Goal: Task Accomplishment & Management: Manage account settings

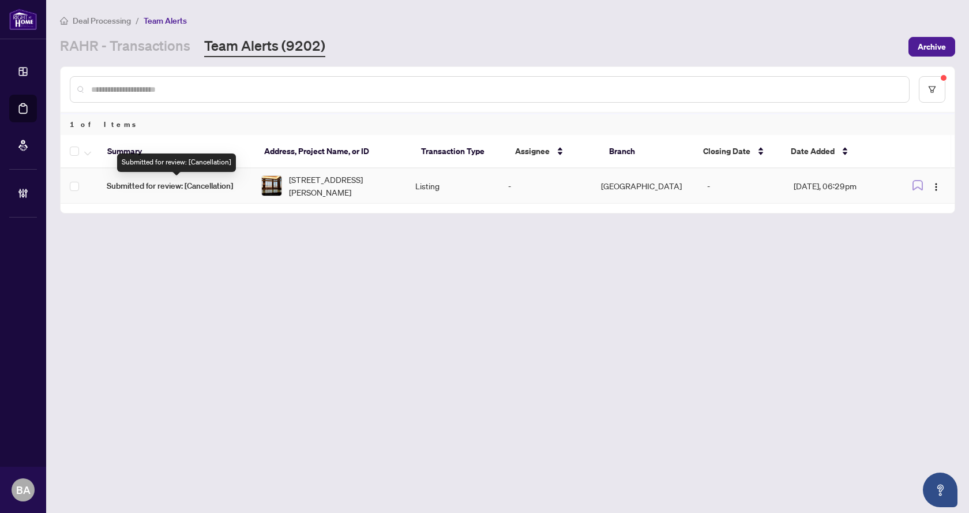
click at [199, 187] on span "Submitted for review: [Cancellation]" at bounding box center [175, 185] width 136 height 13
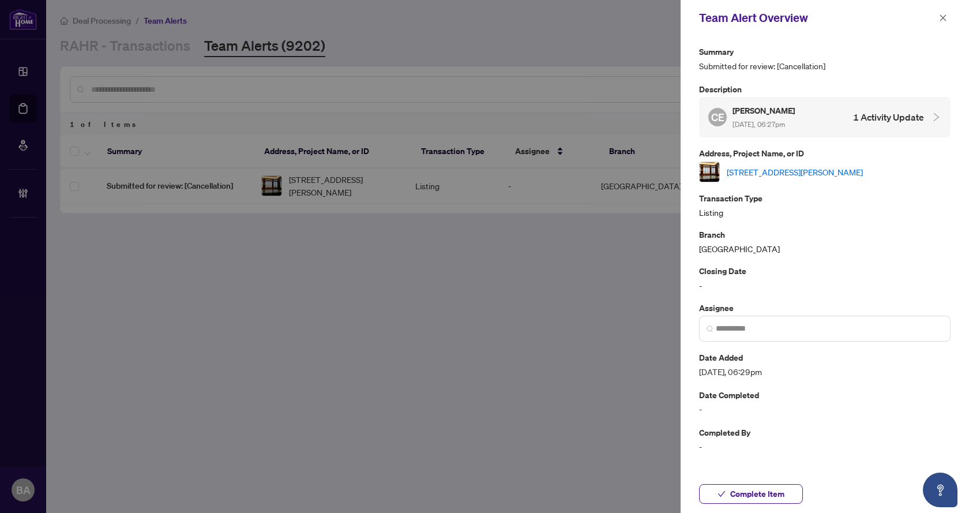
click at [821, 175] on link "1208E-555 Wilson Ave, Toronto, Ontario M3H 0C5, Canada" at bounding box center [795, 172] width 136 height 13
click at [945, 17] on icon "close" at bounding box center [944, 17] width 6 height 6
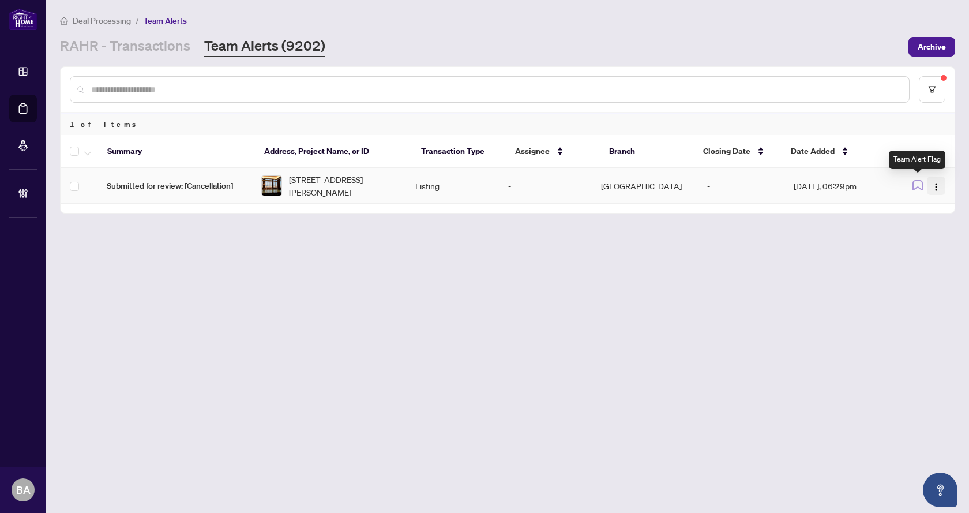
click at [937, 186] on img "button" at bounding box center [936, 186] width 9 height 9
click at [911, 229] on span "Assign User" at bounding box center [910, 226] width 54 height 13
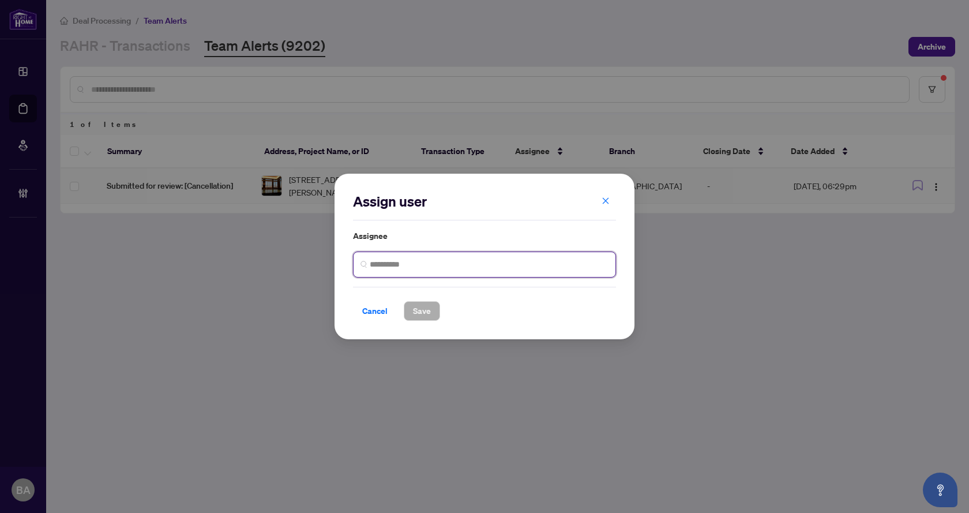
click at [435, 267] on input "search" at bounding box center [489, 265] width 239 height 12
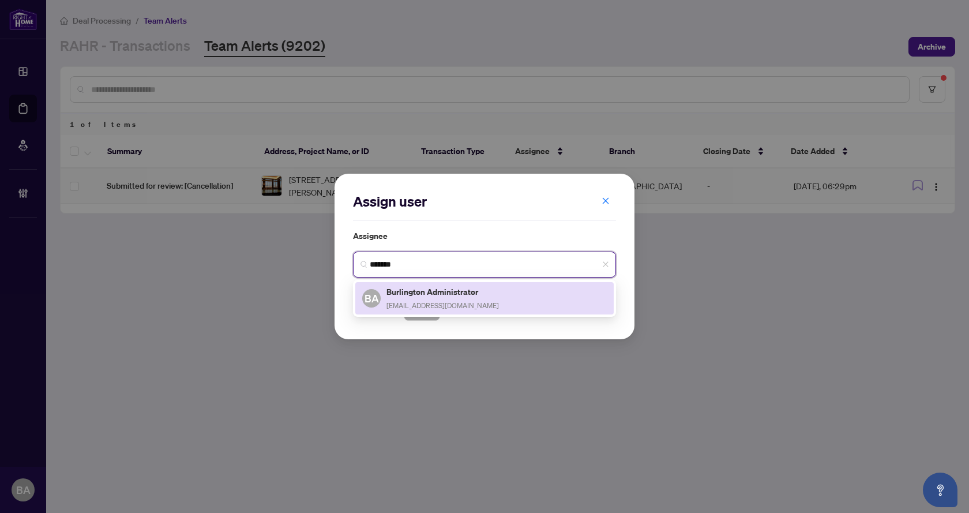
click at [446, 289] on h5 "Burlington Administrator" at bounding box center [443, 291] width 113 height 13
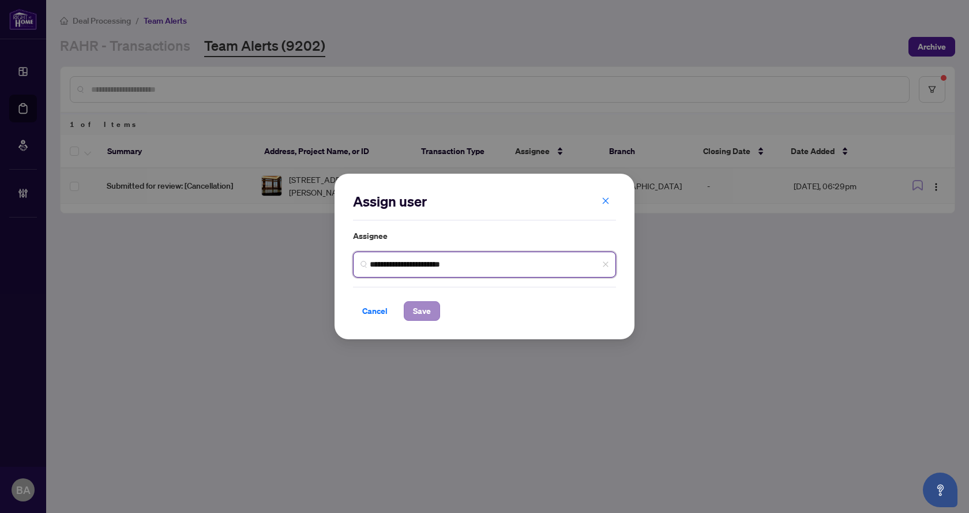
type input "**********"
click at [433, 313] on button "Save" at bounding box center [422, 311] width 36 height 20
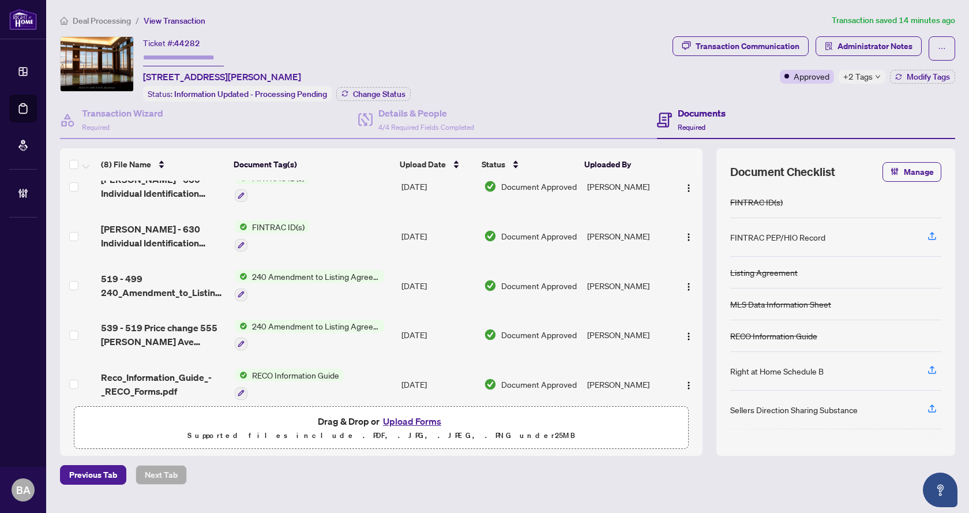
scroll to position [178, 0]
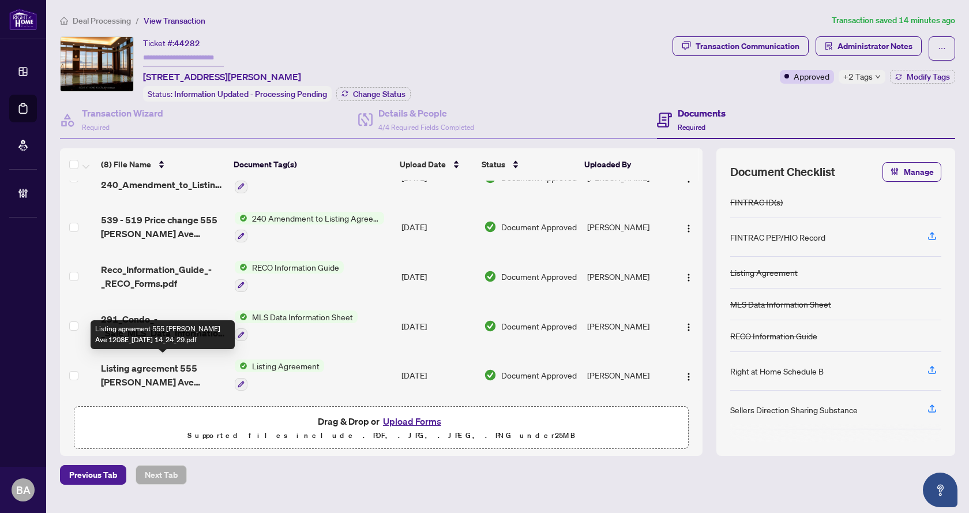
click at [147, 375] on span "Listing agreement 555 Wilson Ave 1208E_2025-07-14 14_24_29.pdf" at bounding box center [163, 375] width 124 height 28
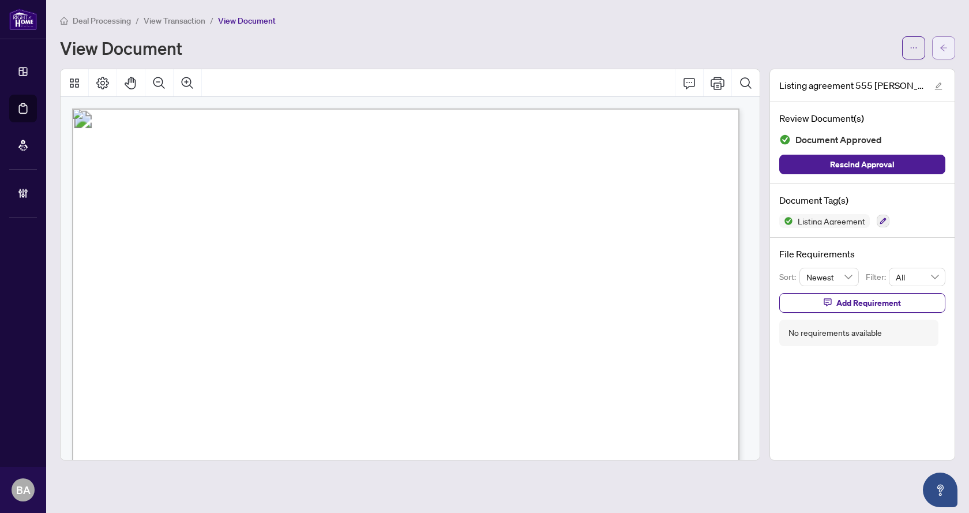
click at [940, 51] on icon "arrow-left" at bounding box center [944, 48] width 8 height 8
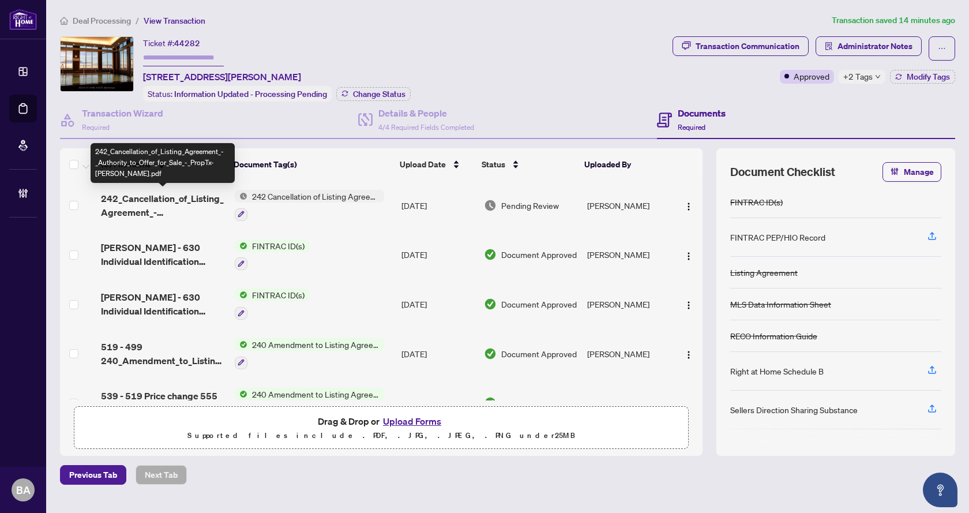
click at [141, 199] on span "242_Cancellation_of_Listing_Agreement_-_Authority_to_Offer_for_Sale_-_PropTx-OR…" at bounding box center [163, 206] width 124 height 28
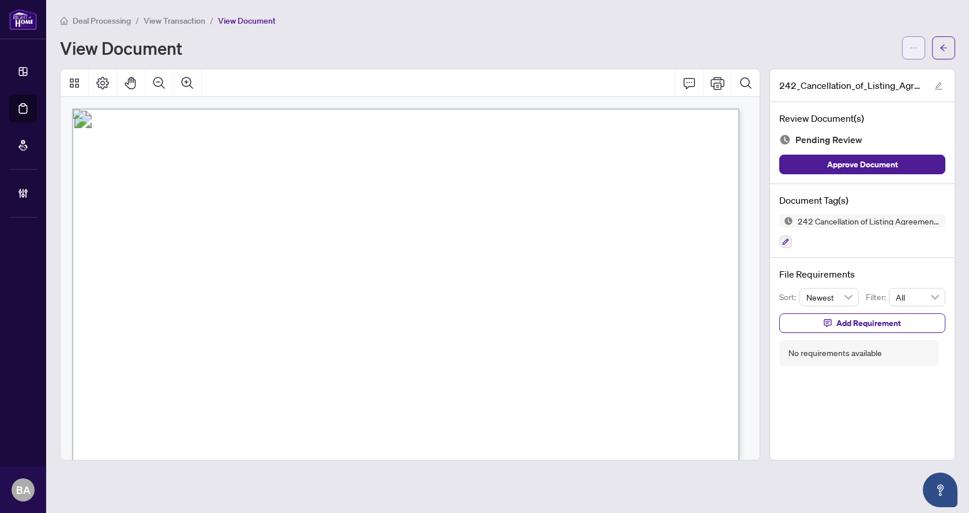
click at [919, 52] on button "button" at bounding box center [914, 47] width 23 height 23
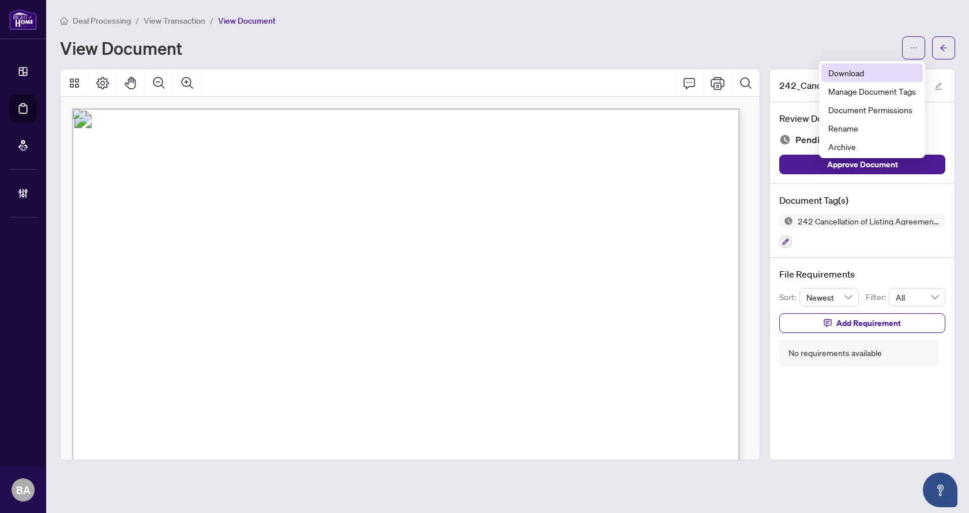
click at [852, 68] on span "Download" at bounding box center [873, 72] width 88 height 13
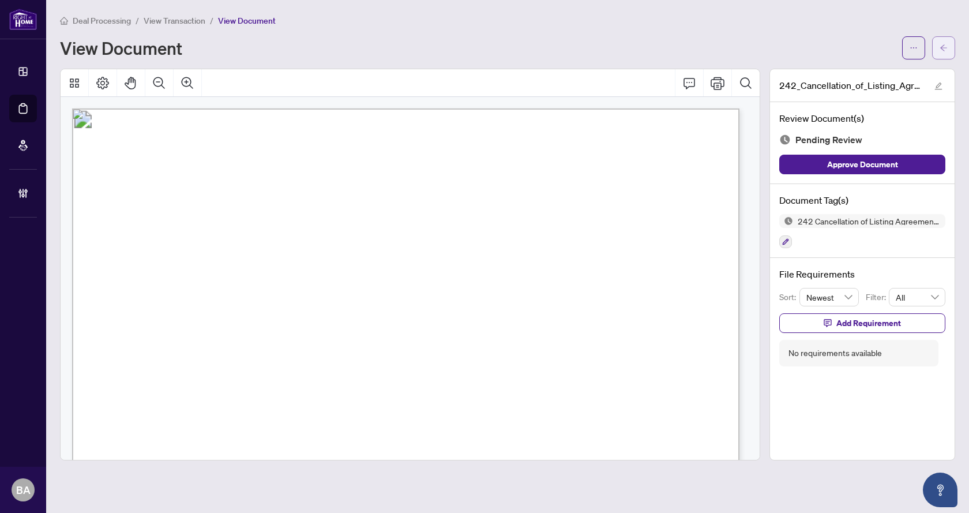
click at [938, 48] on button "button" at bounding box center [944, 47] width 23 height 23
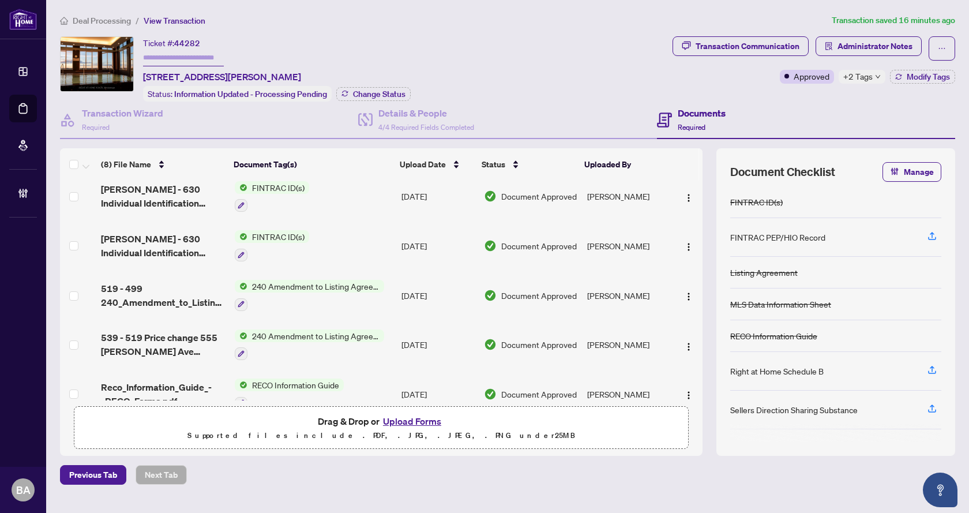
scroll to position [58, 0]
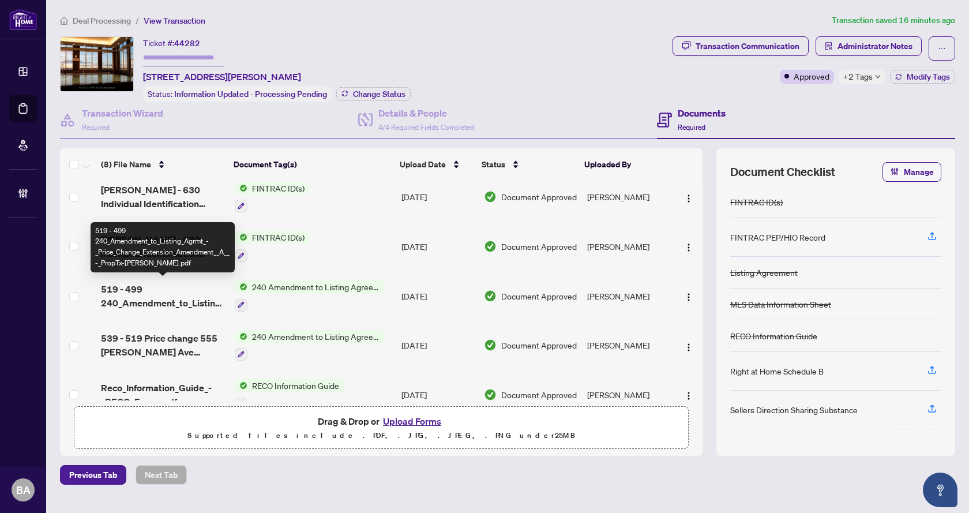
click at [147, 300] on span "519 - 499 240_Amendment_to_Listing_Agrmt_-_Price_Change_Extension_Amendment__A_…" at bounding box center [163, 296] width 124 height 28
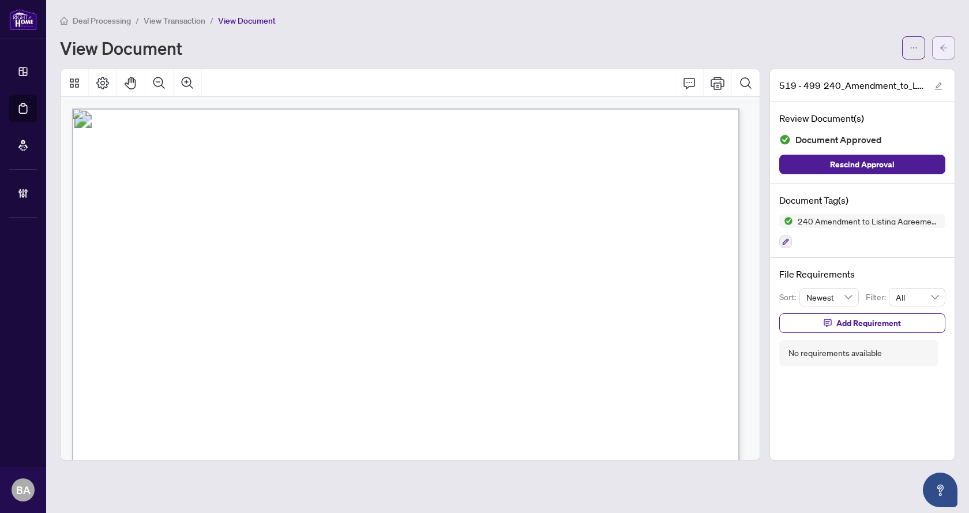
click at [939, 43] on button "button" at bounding box center [944, 47] width 23 height 23
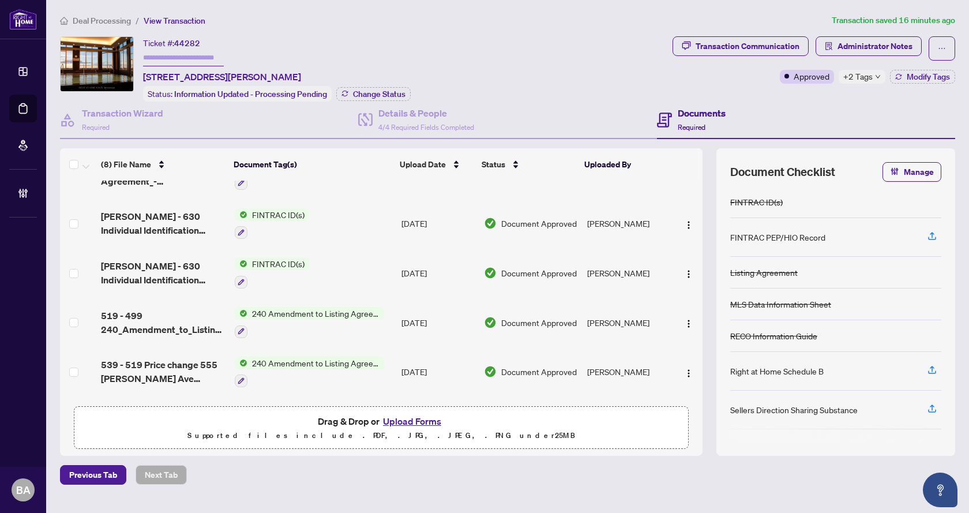
scroll to position [58, 0]
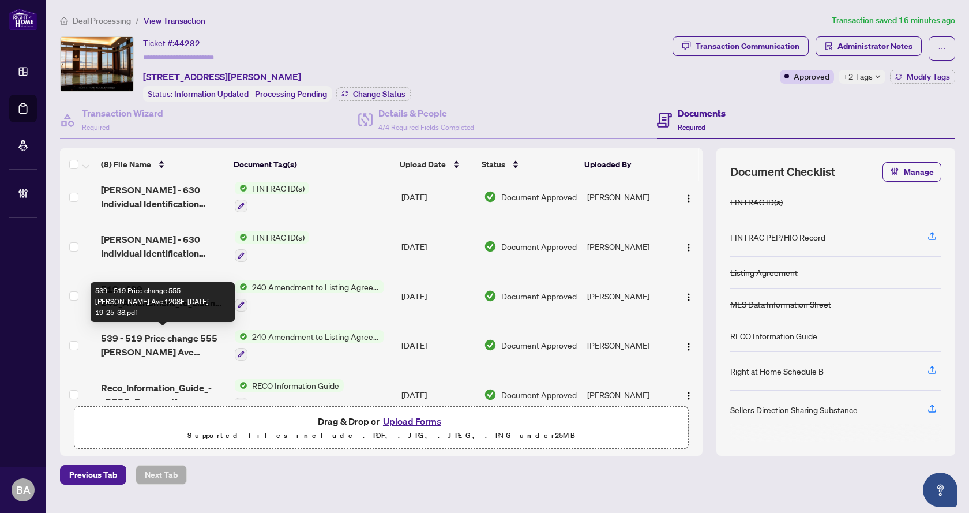
click at [171, 336] on span "539 - 519 Price change 555 Wilson Ave 1208E_2025-08-01 19_25_38.pdf" at bounding box center [163, 345] width 124 height 28
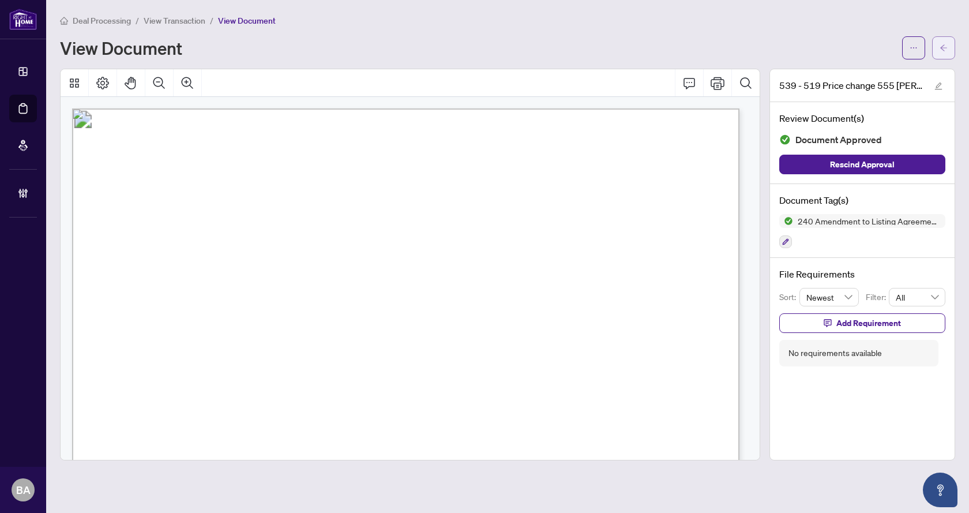
click at [952, 44] on button "button" at bounding box center [944, 47] width 23 height 23
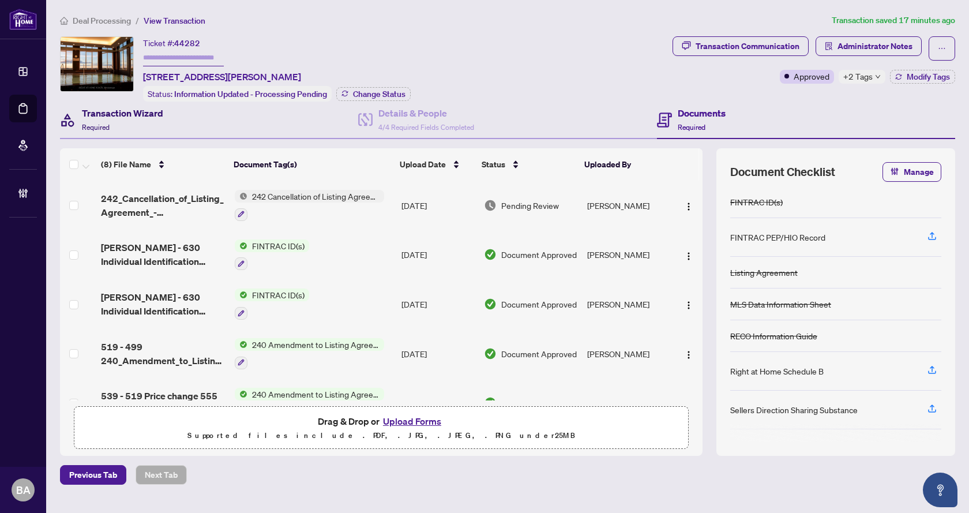
click at [151, 121] on div "Transaction Wizard Required" at bounding box center [122, 119] width 81 height 27
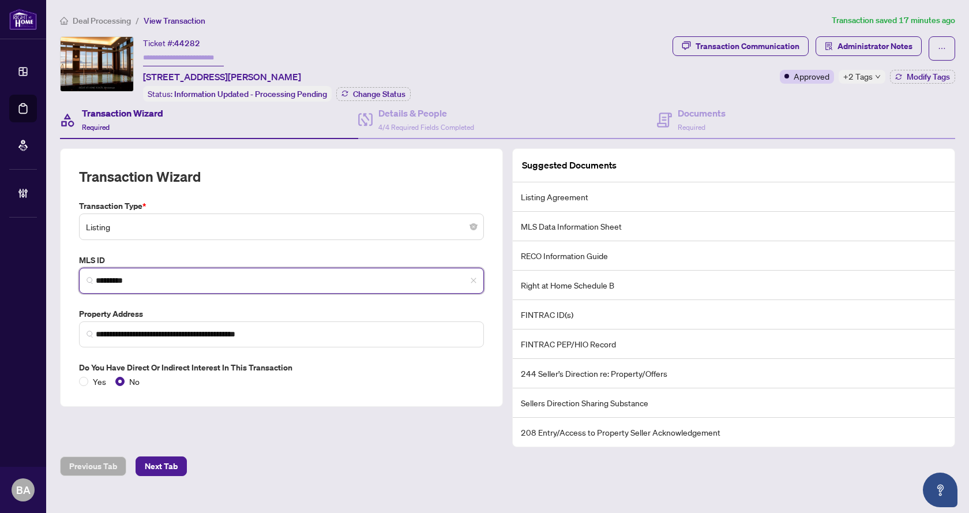
drag, startPoint x: 139, startPoint y: 282, endPoint x: 83, endPoint y: 283, distance: 56.0
click at [83, 283] on span "*********" at bounding box center [281, 281] width 405 height 26
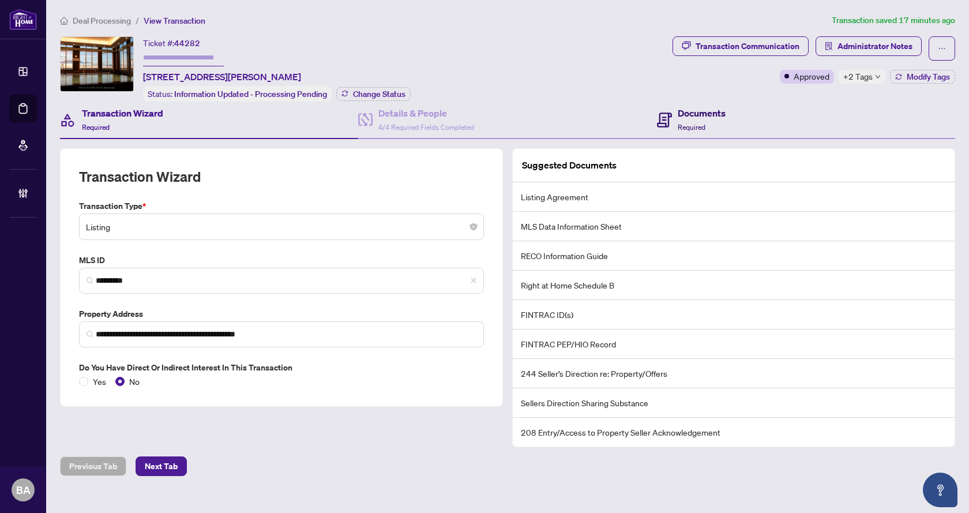
click at [697, 123] on span "Required" at bounding box center [692, 127] width 28 height 9
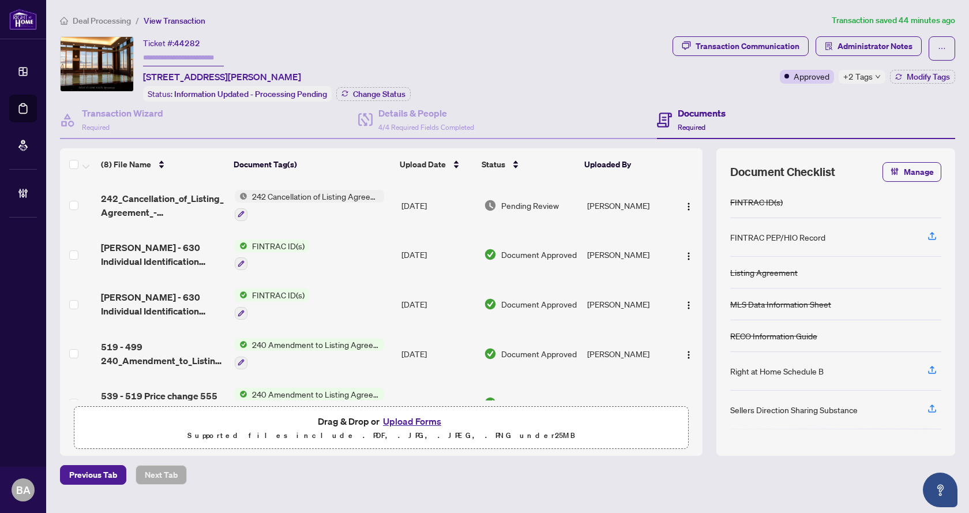
click at [384, 421] on button "Upload Forms" at bounding box center [412, 421] width 65 height 15
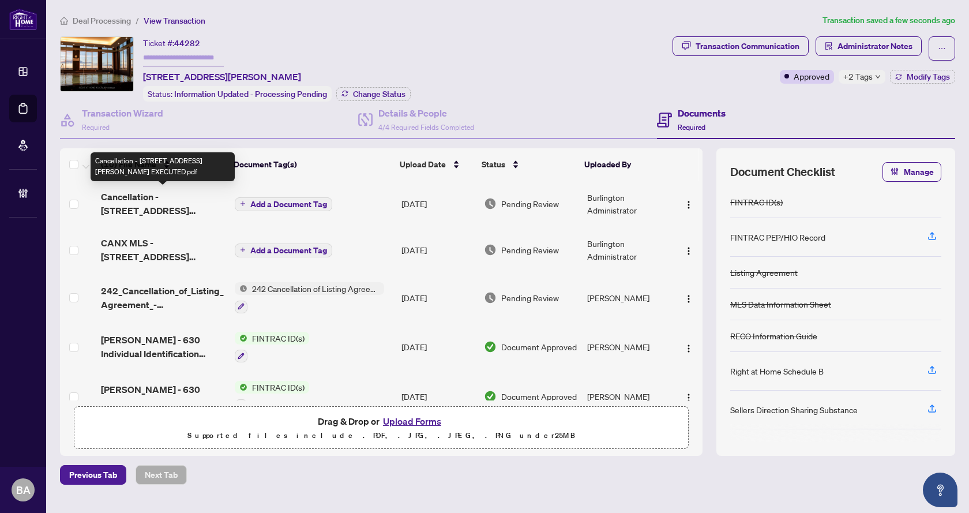
click at [190, 205] on span "Cancellation - 555 Wilson Ave 1208E 2 EXECUTED.pdf" at bounding box center [163, 204] width 124 height 28
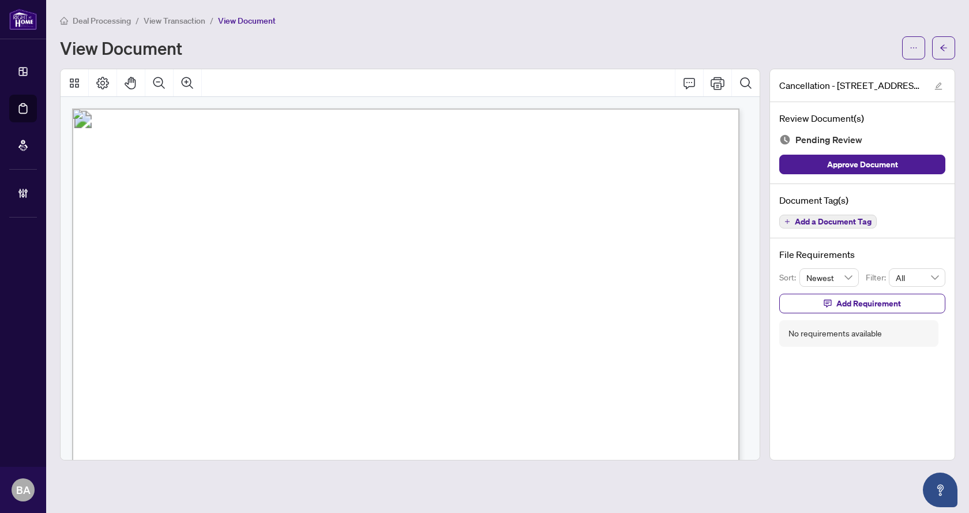
click at [812, 226] on span "Add a Document Tag" at bounding box center [833, 222] width 77 height 8
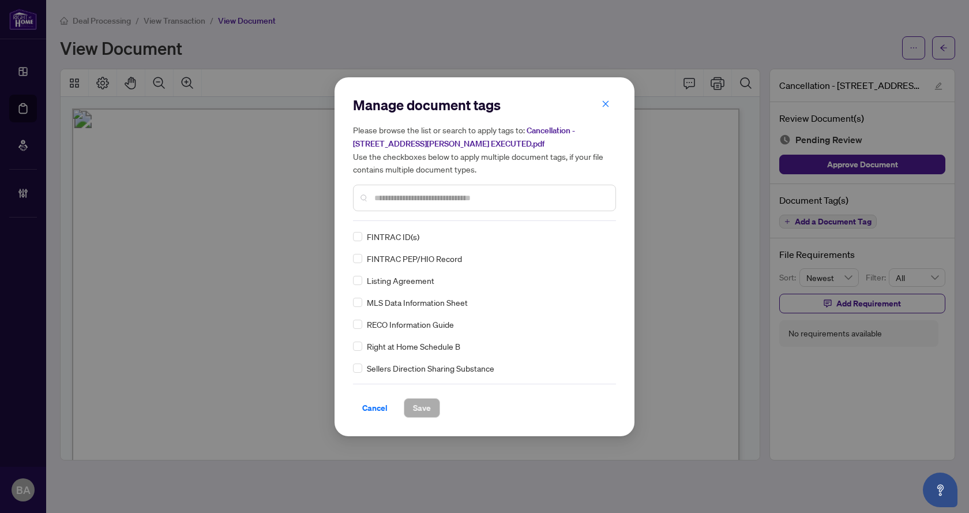
click at [438, 199] on input "text" at bounding box center [491, 198] width 232 height 13
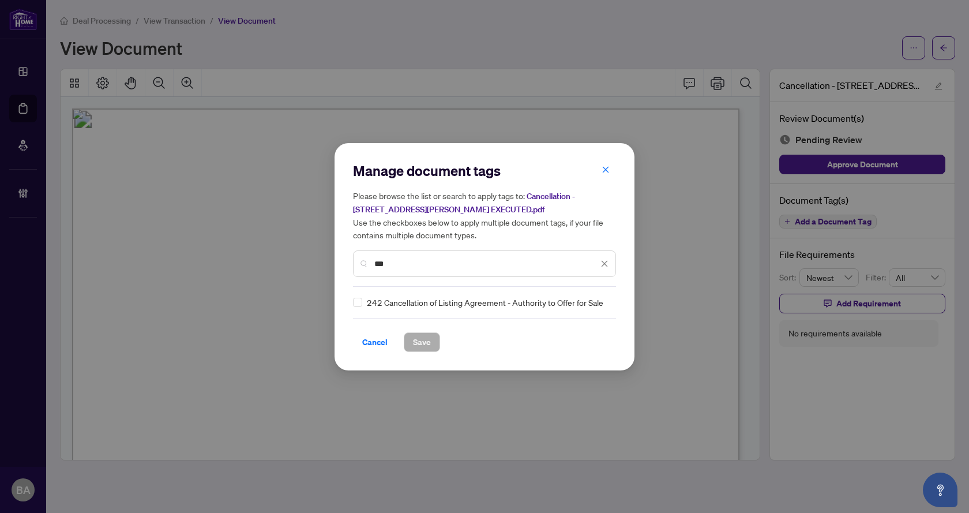
type input "***"
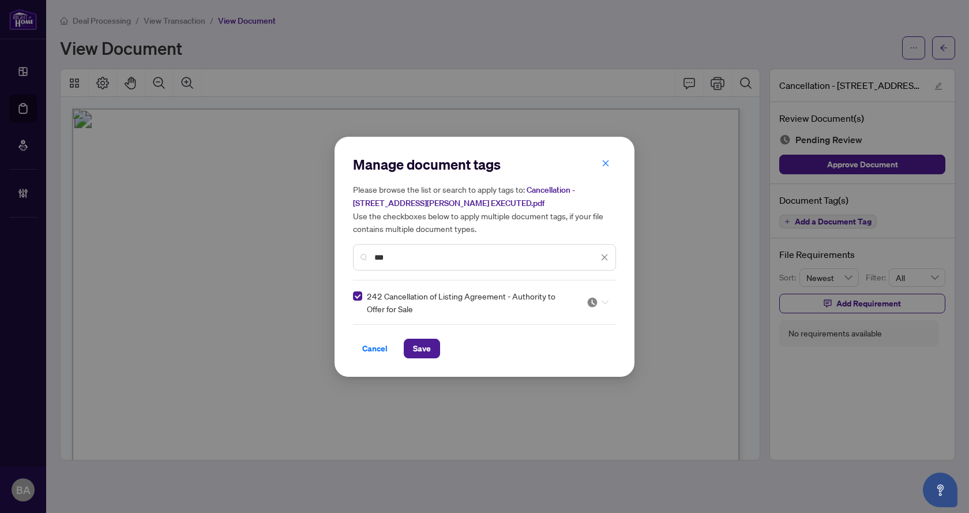
click at [605, 300] on icon at bounding box center [605, 302] width 7 height 5
click at [574, 361] on div "Approved" at bounding box center [563, 358] width 74 height 13
click at [404, 341] on span "Save" at bounding box center [422, 349] width 36 height 20
click at [417, 345] on span "Save" at bounding box center [422, 348] width 18 height 18
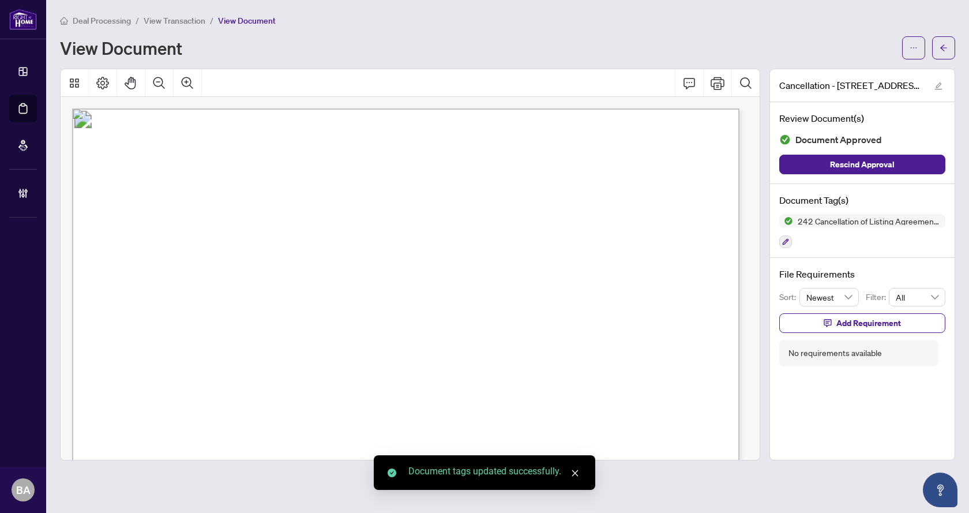
click at [945, 55] on span "button" at bounding box center [944, 48] width 8 height 18
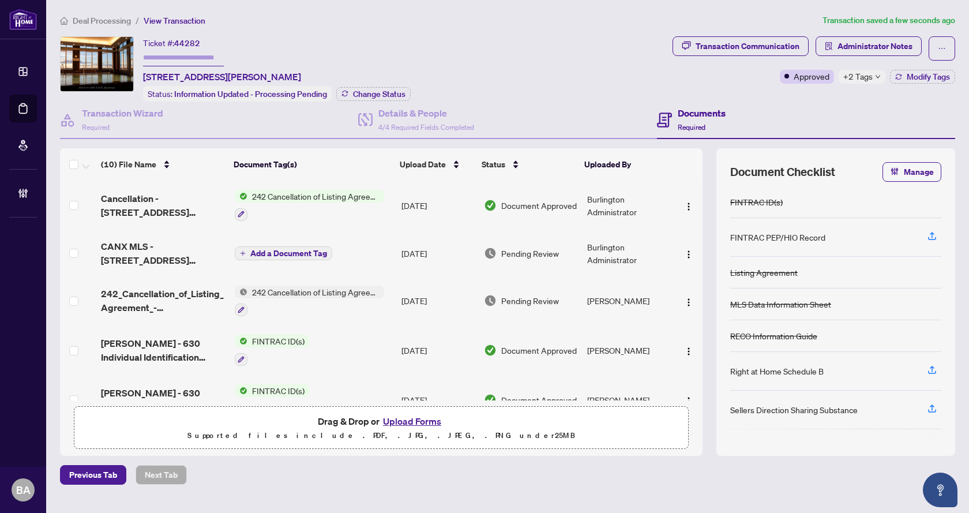
click at [248, 255] on button "Add a Document Tag" at bounding box center [284, 253] width 98 height 14
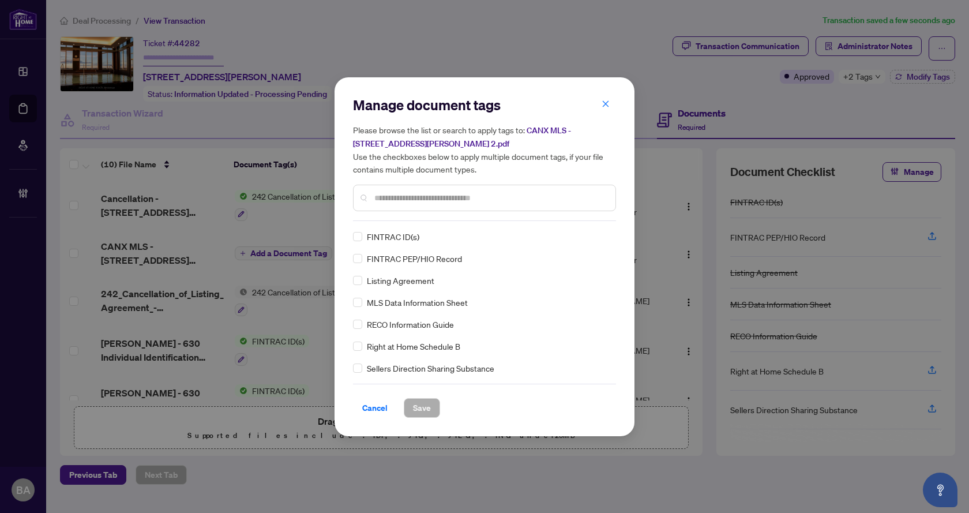
click at [387, 205] on div at bounding box center [484, 198] width 263 height 27
click at [399, 194] on input "text" at bounding box center [491, 198] width 232 height 13
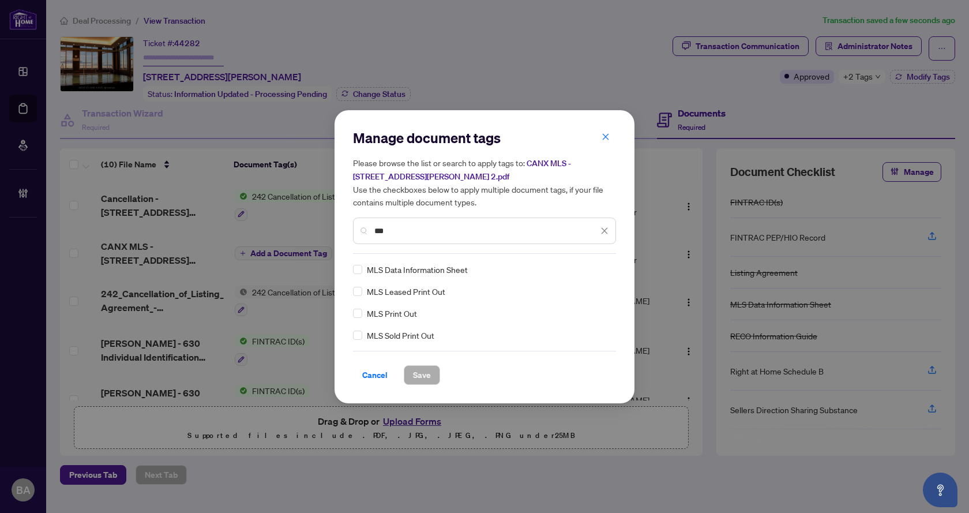
type input "***"
click at [401, 312] on span "MLS Print Out" at bounding box center [392, 313] width 50 height 13
click at [603, 275] on span at bounding box center [598, 269] width 22 height 17
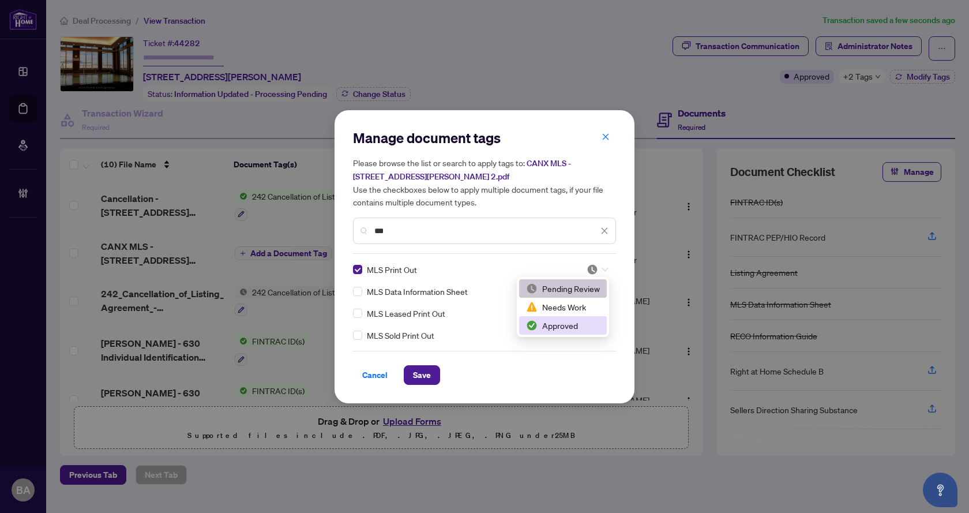
click at [570, 326] on div "Approved" at bounding box center [563, 325] width 74 height 13
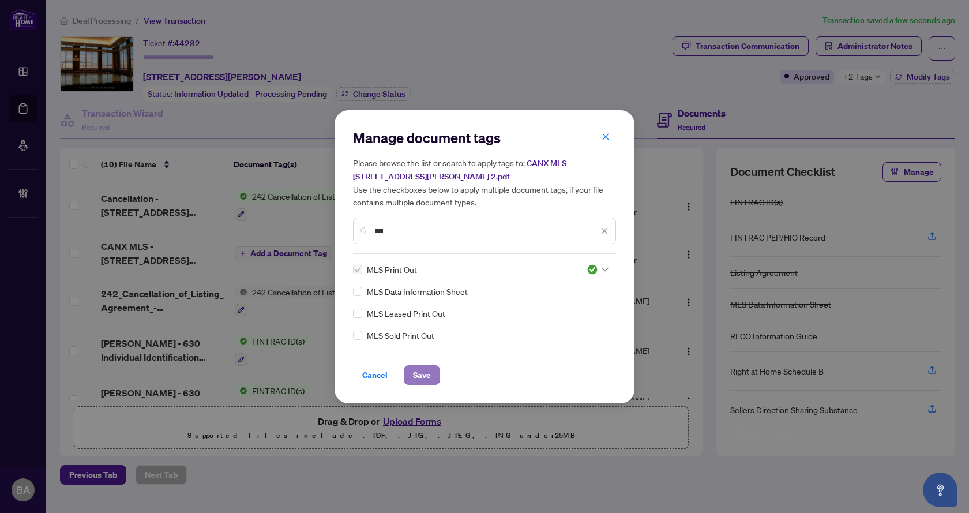
click at [427, 370] on span "Save" at bounding box center [422, 375] width 18 height 18
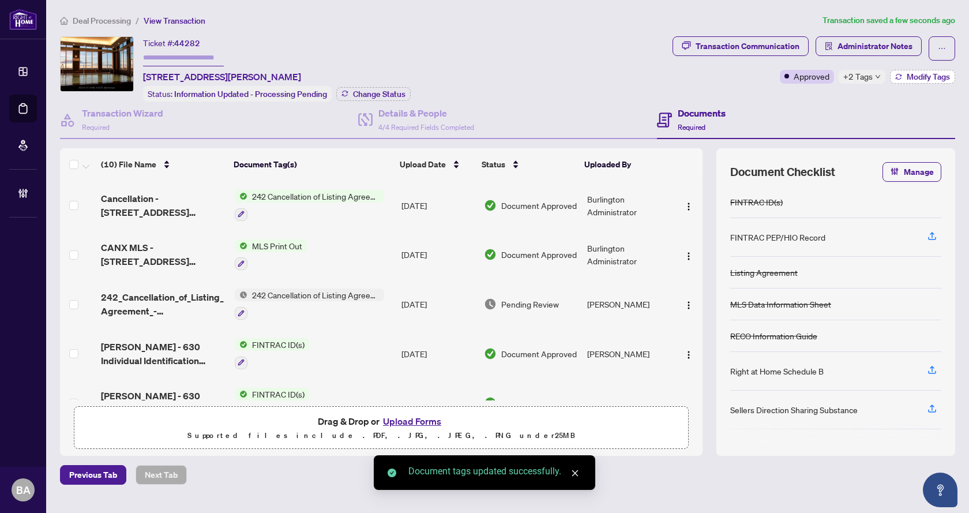
click at [917, 77] on span "Modify Tags" at bounding box center [928, 77] width 43 height 8
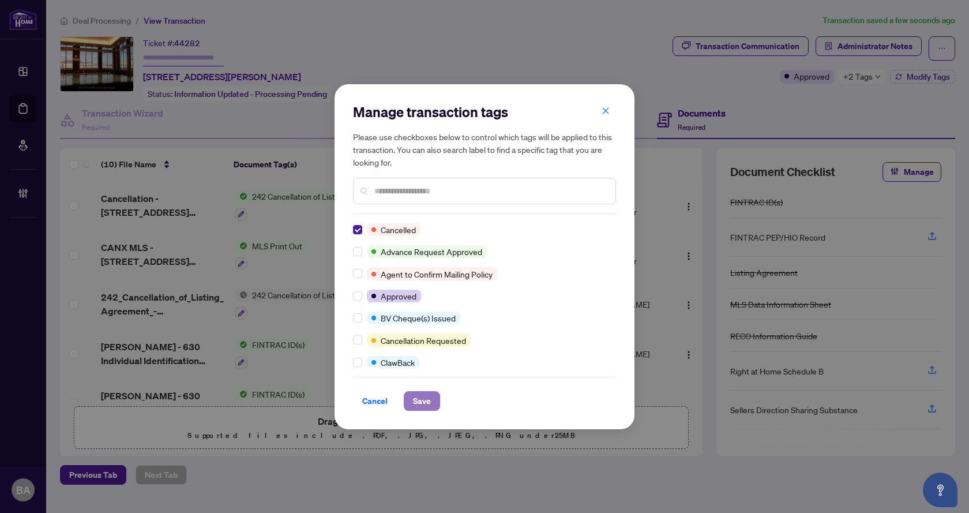
click at [428, 396] on span "Save" at bounding box center [422, 401] width 18 height 18
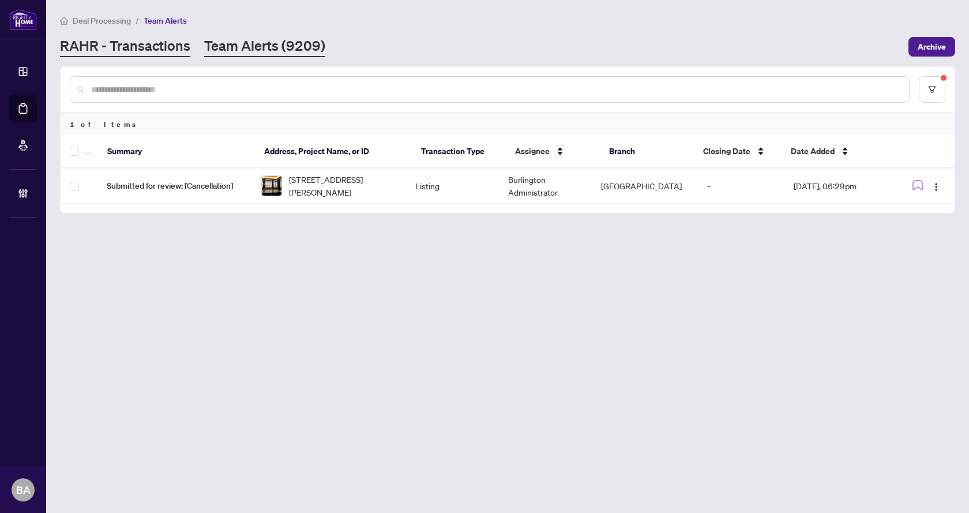
click at [110, 50] on link "RAHR - Transactions" at bounding box center [125, 46] width 130 height 21
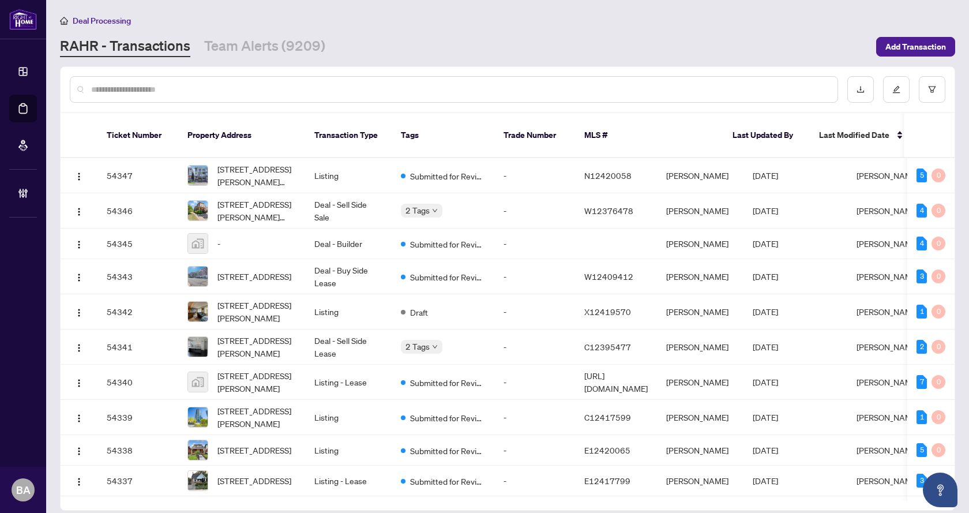
click at [125, 89] on input "text" at bounding box center [460, 89] width 738 height 13
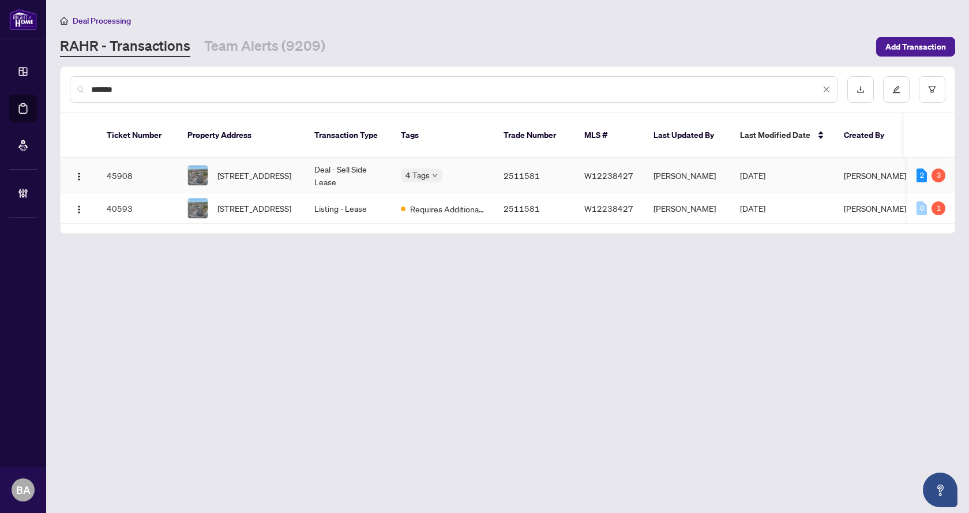
type input "*******"
click at [309, 158] on td "Deal - Sell Side Lease" at bounding box center [348, 175] width 87 height 35
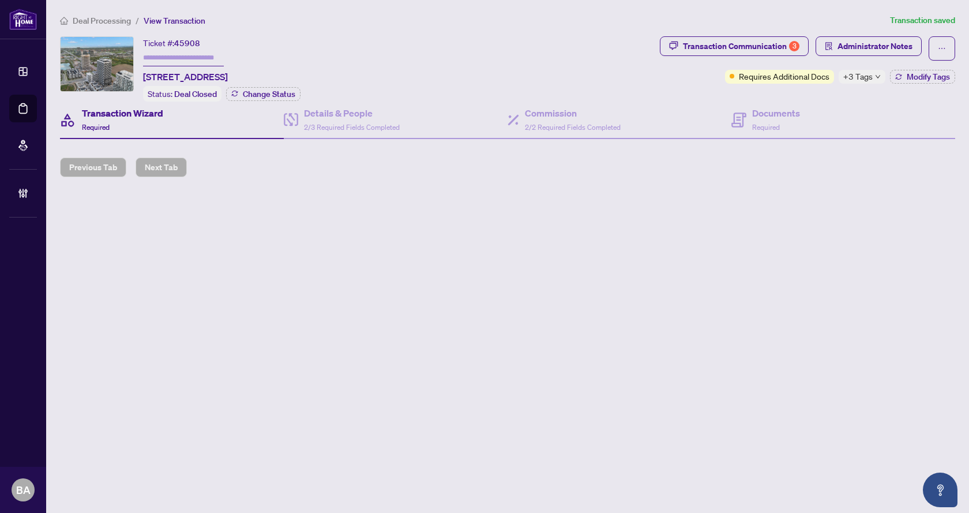
type input "*******"
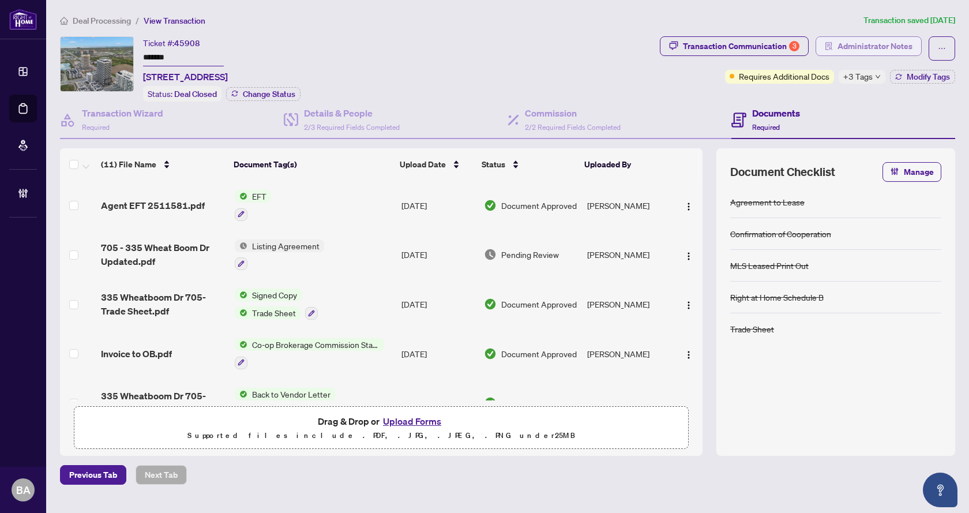
click at [850, 38] on span "Administrator Notes" at bounding box center [875, 46] width 75 height 18
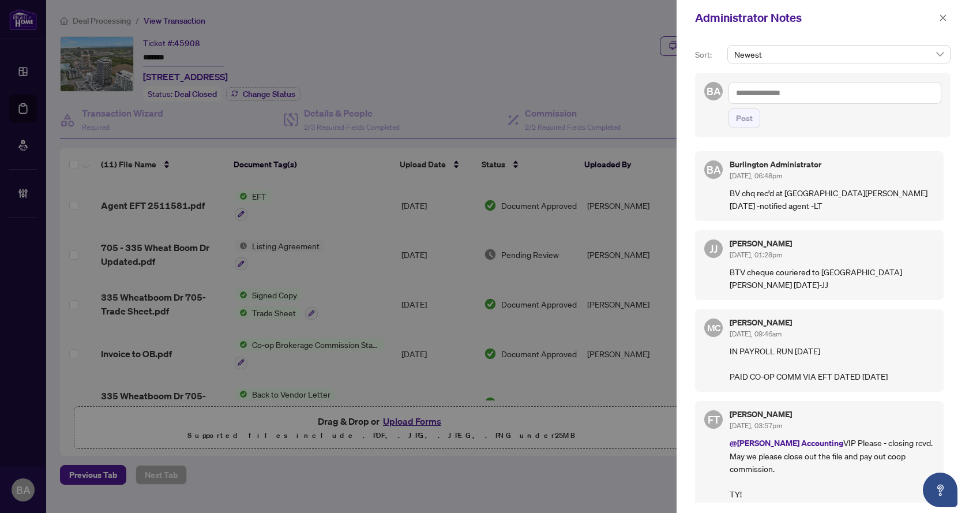
click at [766, 97] on textarea at bounding box center [835, 93] width 213 height 22
drag, startPoint x: 884, startPoint y: 98, endPoint x: 706, endPoint y: 98, distance: 177.2
click at [706, 98] on div "**********" at bounding box center [823, 105] width 256 height 65
type textarea "**********"
click at [744, 117] on span "Post" at bounding box center [744, 118] width 17 height 18
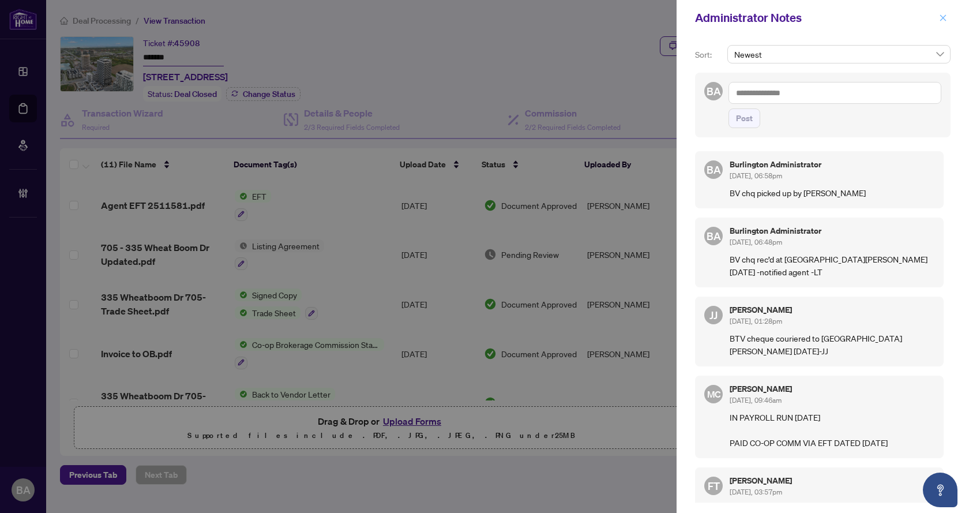
click at [942, 19] on icon "close" at bounding box center [944, 17] width 6 height 6
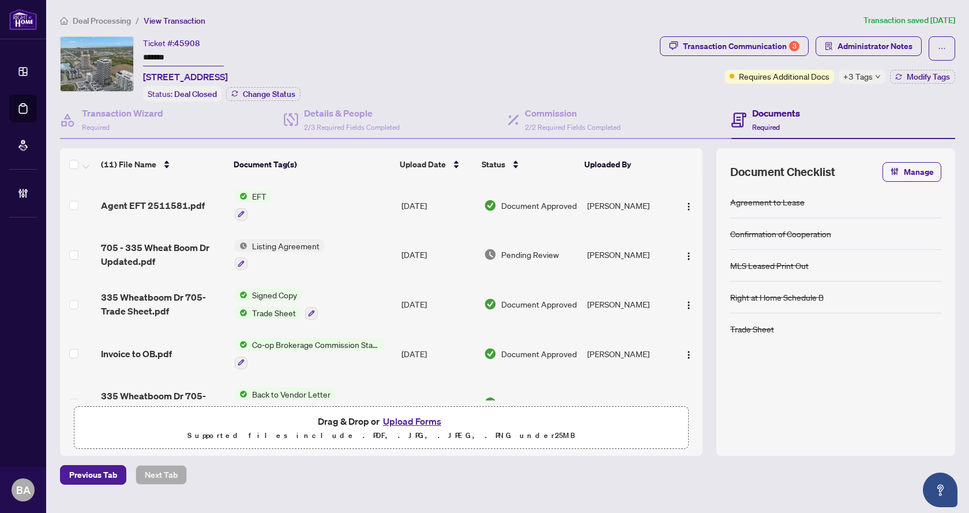
click at [106, 20] on span "Deal Processing" at bounding box center [102, 21] width 58 height 10
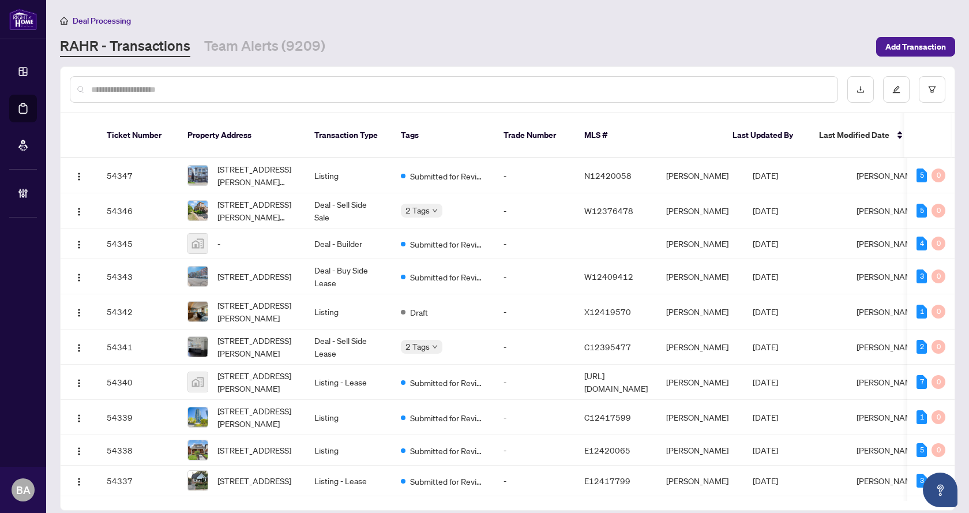
click at [162, 87] on input "text" at bounding box center [460, 89] width 738 height 13
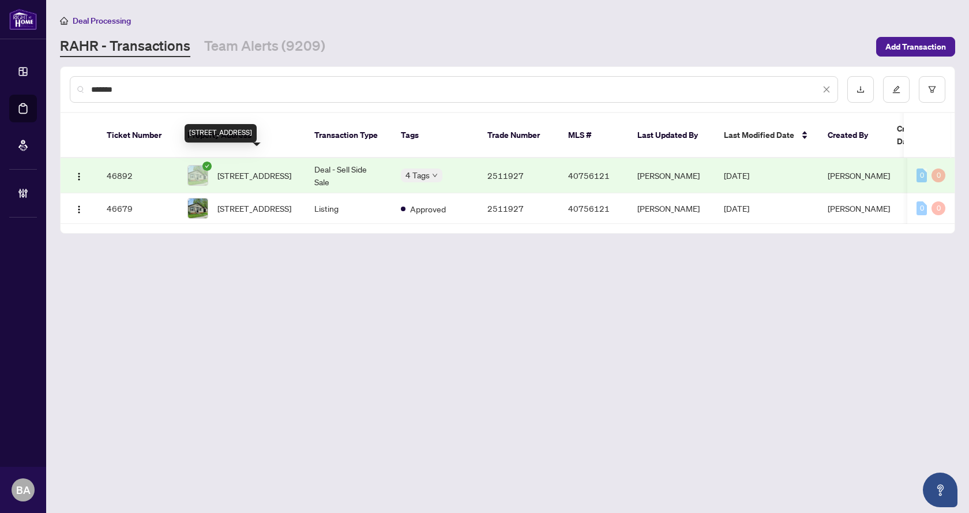
type input "*******"
click at [283, 169] on span "273 Oxford Avenue, Crystal Beach, ON L0S 1B0, Canada" at bounding box center [255, 175] width 74 height 13
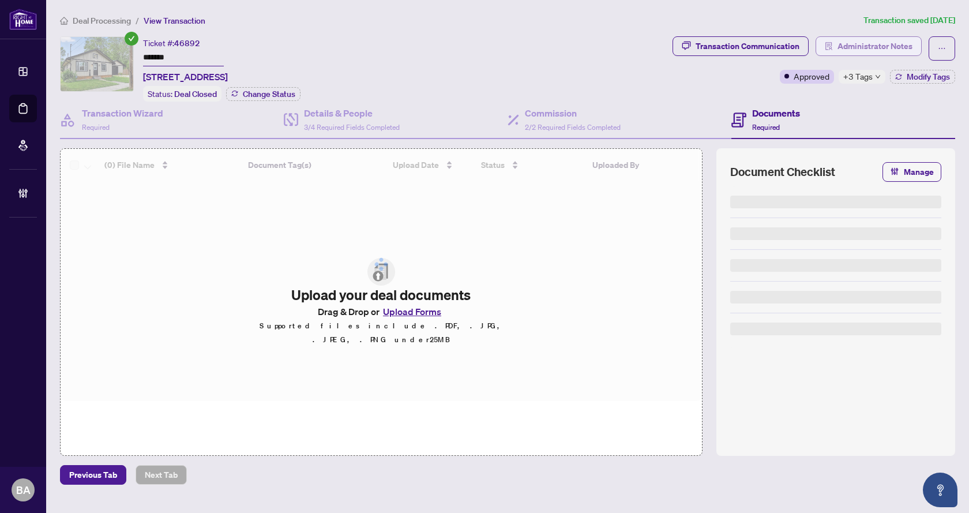
click at [829, 49] on icon "solution" at bounding box center [829, 46] width 8 height 8
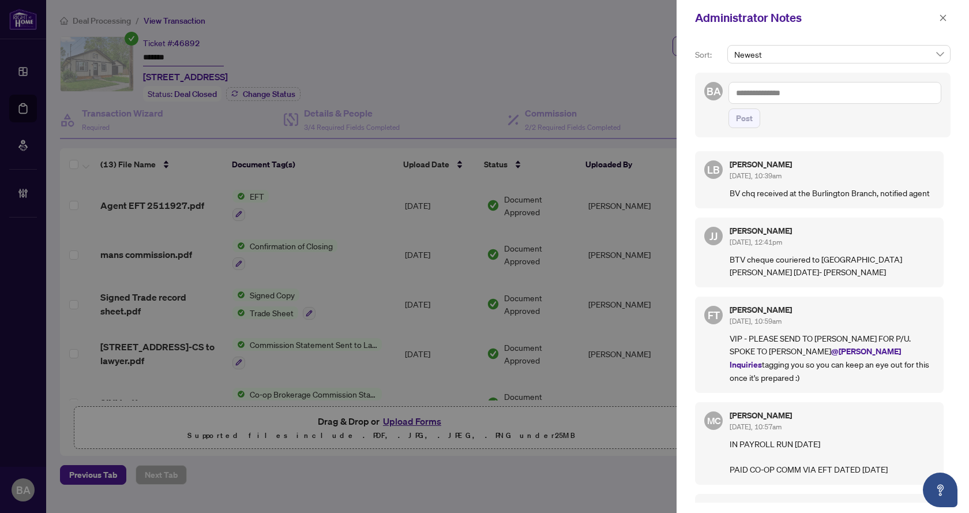
click at [763, 96] on textarea at bounding box center [835, 93] width 213 height 22
paste textarea "**********"
type textarea "**********"
click at [754, 118] on button "Post" at bounding box center [745, 118] width 32 height 20
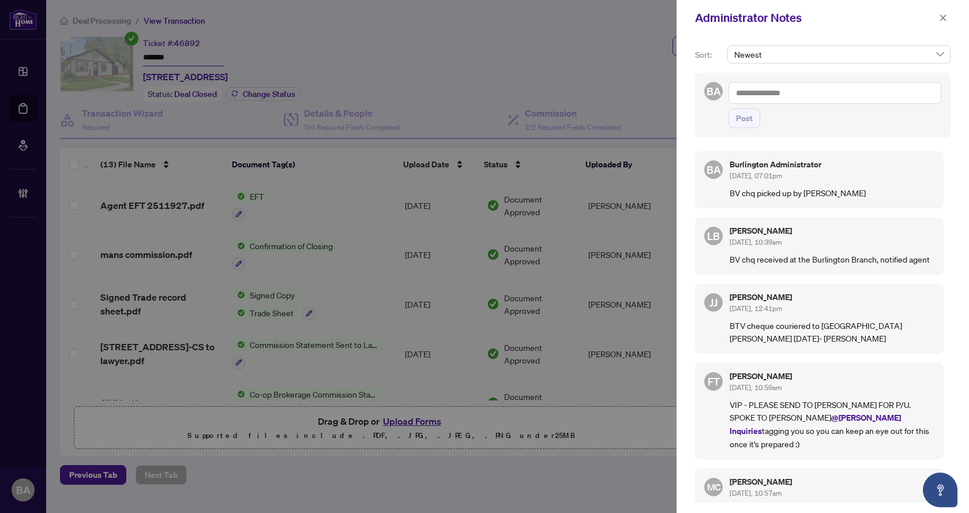
drag, startPoint x: 944, startPoint y: 11, endPoint x: 928, endPoint y: 15, distance: 16.7
click at [944, 11] on span "button" at bounding box center [943, 18] width 8 height 18
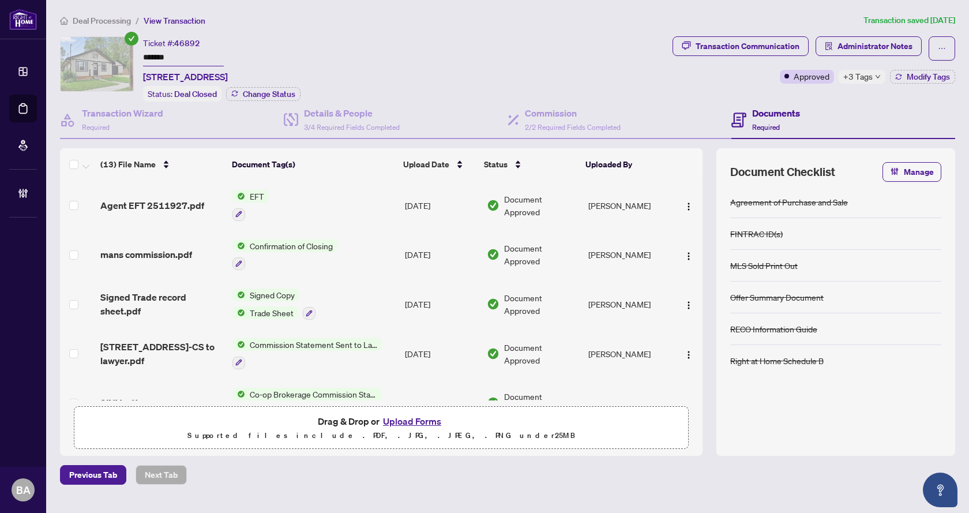
click at [101, 23] on span "Deal Processing" at bounding box center [102, 21] width 58 height 10
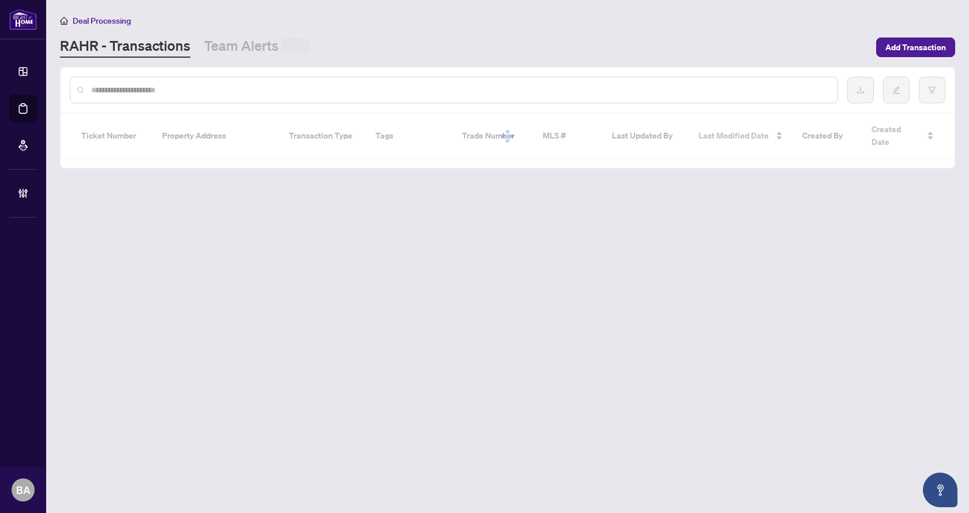
click at [179, 91] on input "text" at bounding box center [460, 90] width 738 height 13
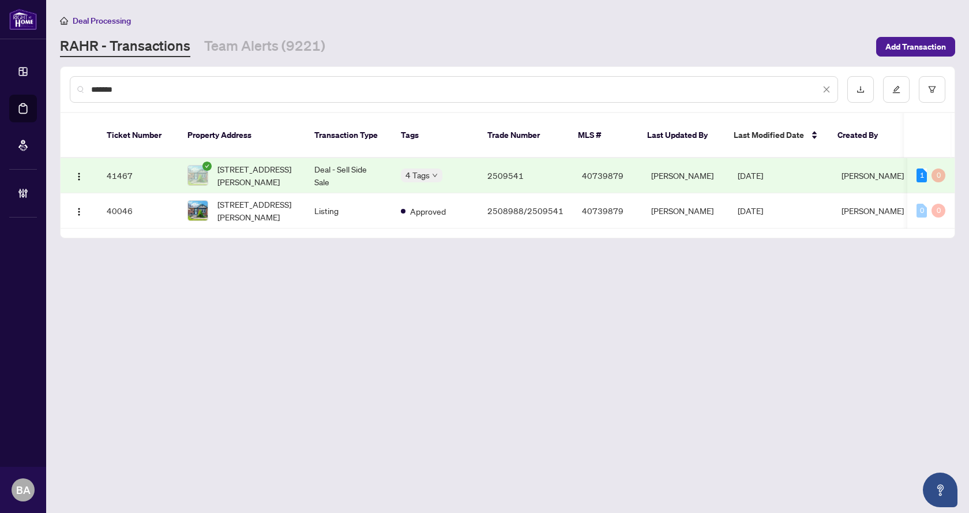
type input "*******"
click at [658, 159] on td "Maria Cheng" at bounding box center [685, 175] width 87 height 35
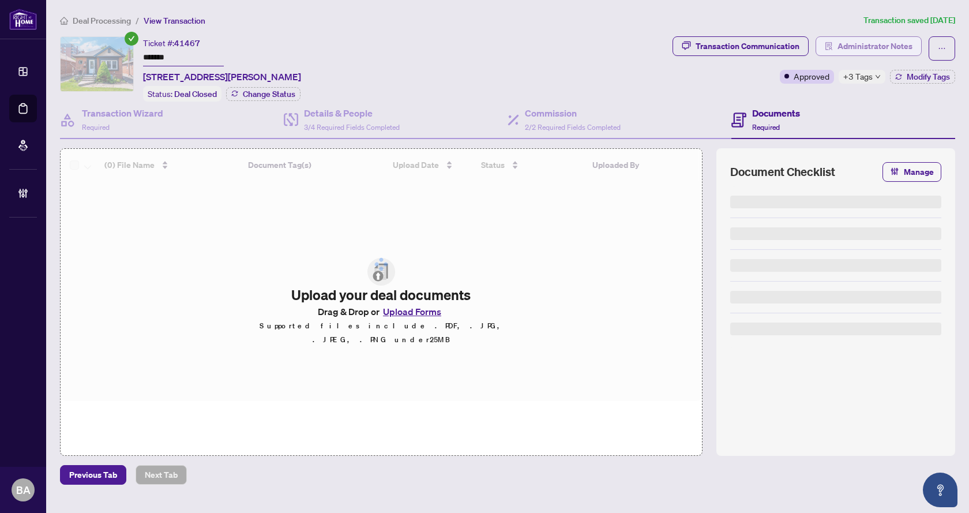
click at [849, 48] on span "Administrator Notes" at bounding box center [875, 46] width 75 height 18
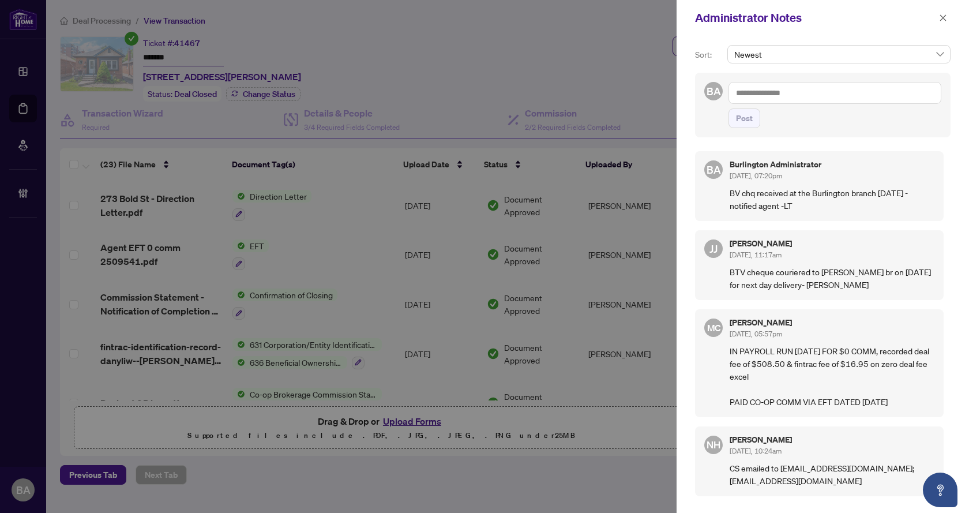
click at [760, 95] on textarea at bounding box center [835, 93] width 213 height 22
paste textarea "**********"
type textarea "**********"
click at [744, 114] on span "Post" at bounding box center [744, 118] width 17 height 18
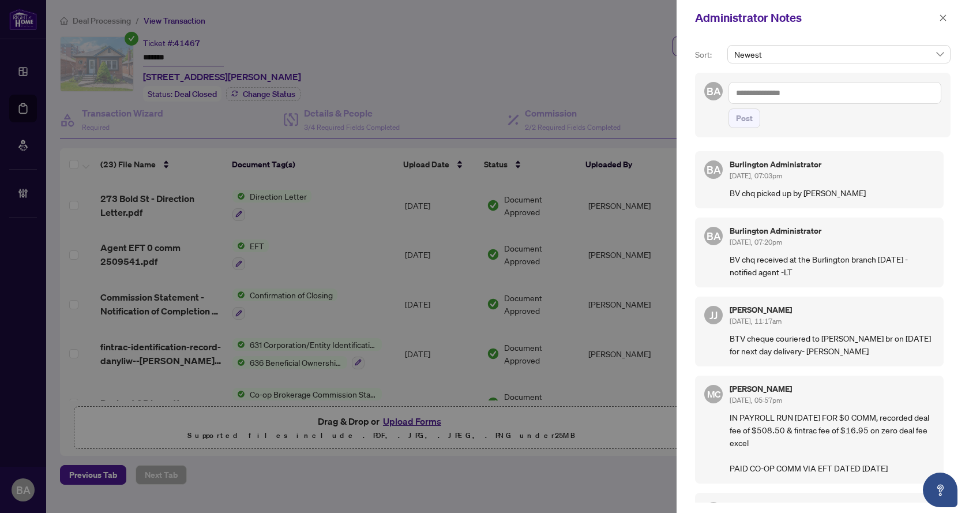
drag, startPoint x: 943, startPoint y: 14, endPoint x: 875, endPoint y: 13, distance: 67.5
click at [943, 14] on icon "close" at bounding box center [943, 18] width 8 height 8
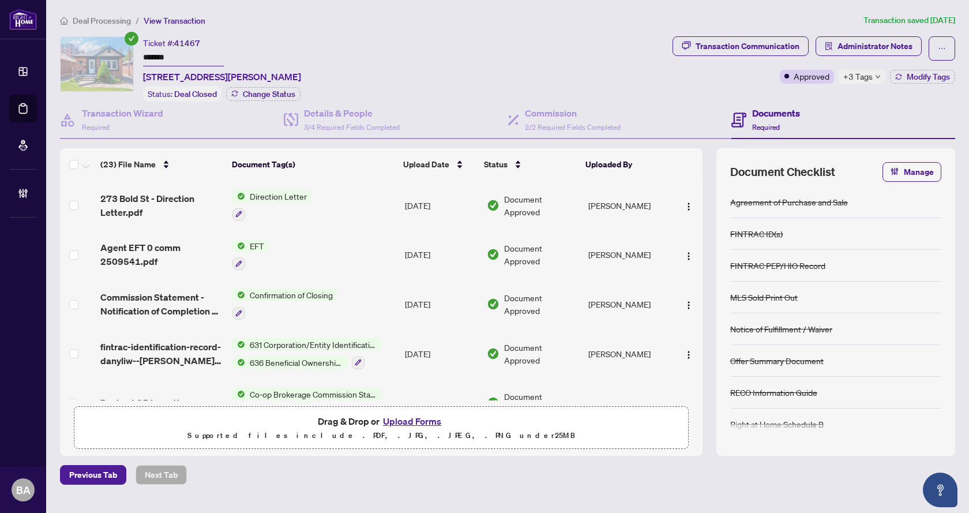
click at [106, 19] on span "Deal Processing" at bounding box center [102, 21] width 58 height 10
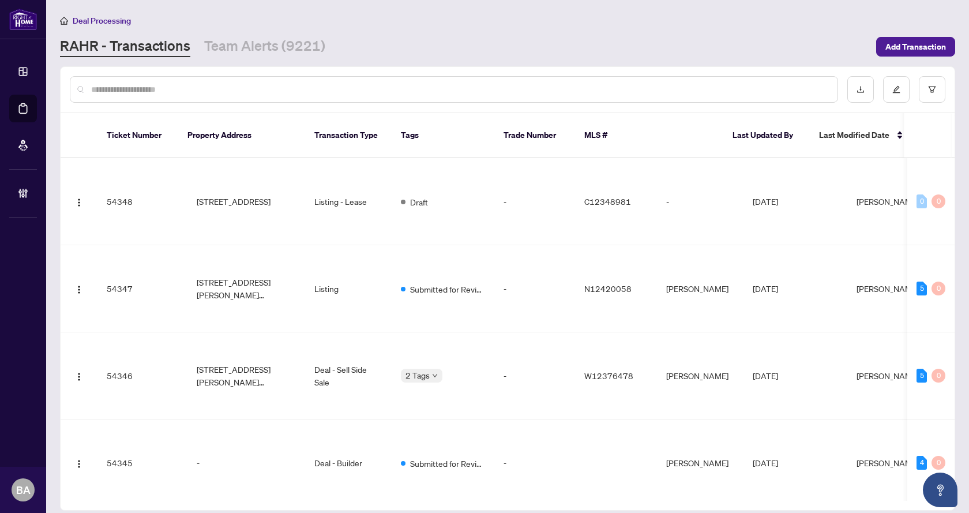
click at [320, 89] on input "text" at bounding box center [460, 89] width 738 height 13
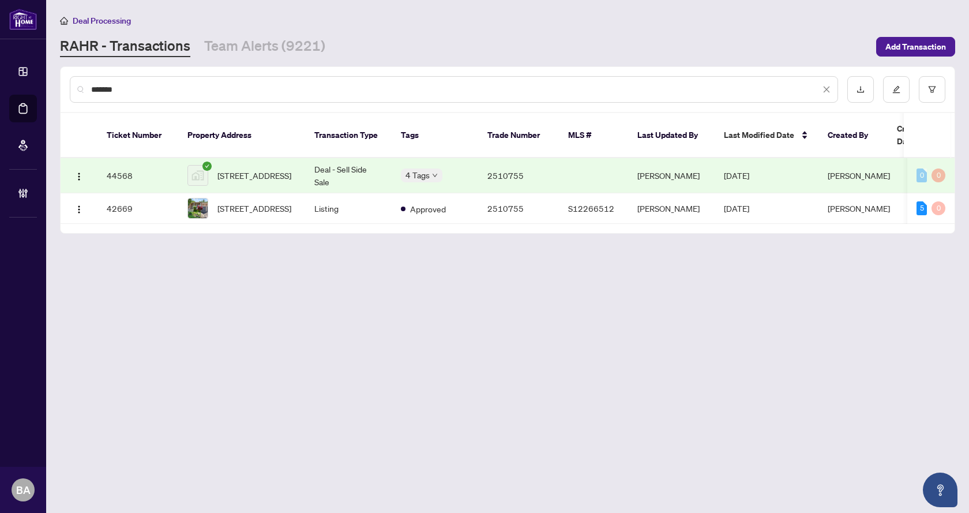
type input "*******"
click at [738, 170] on span "Sep/17/2025" at bounding box center [736, 175] width 25 height 10
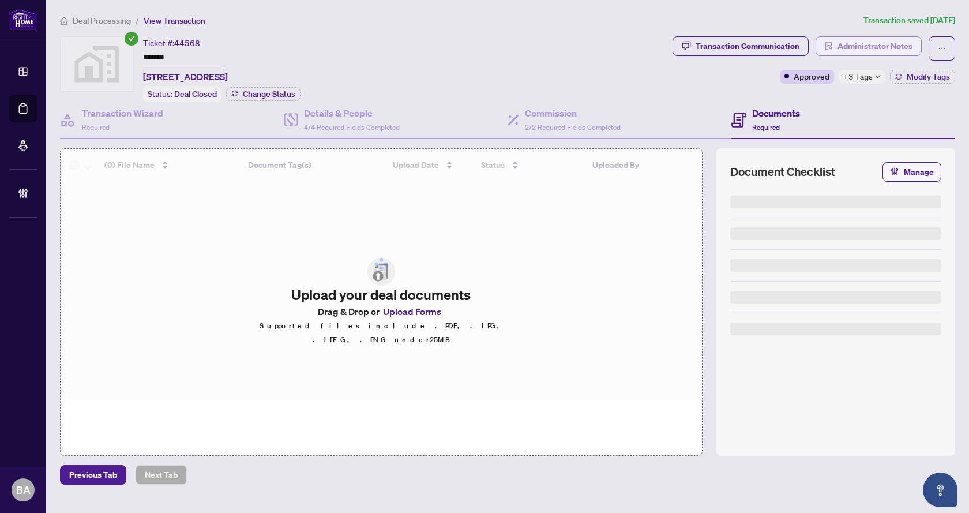
click at [858, 43] on span "Administrator Notes" at bounding box center [875, 46] width 75 height 18
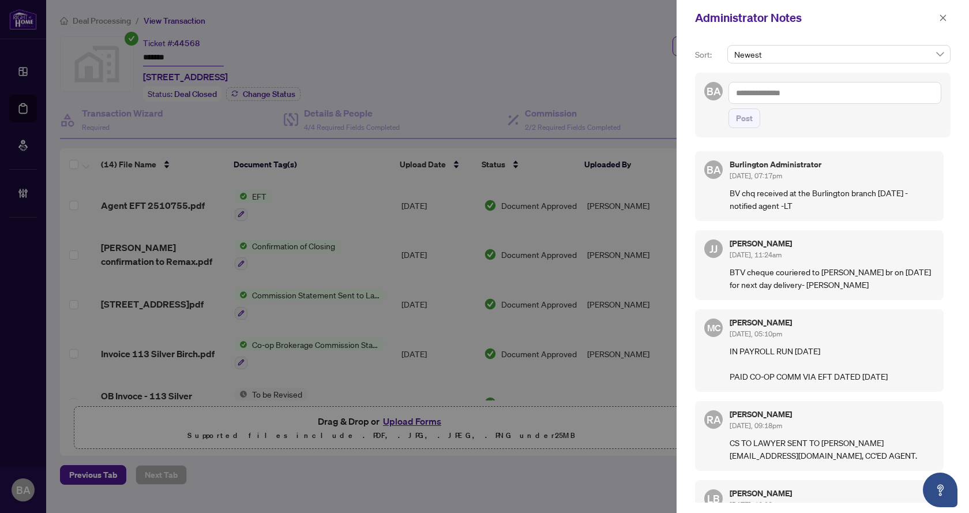
click at [756, 96] on textarea at bounding box center [835, 93] width 213 height 22
paste textarea "**********"
type textarea "**********"
click at [746, 113] on span "Post" at bounding box center [744, 118] width 17 height 18
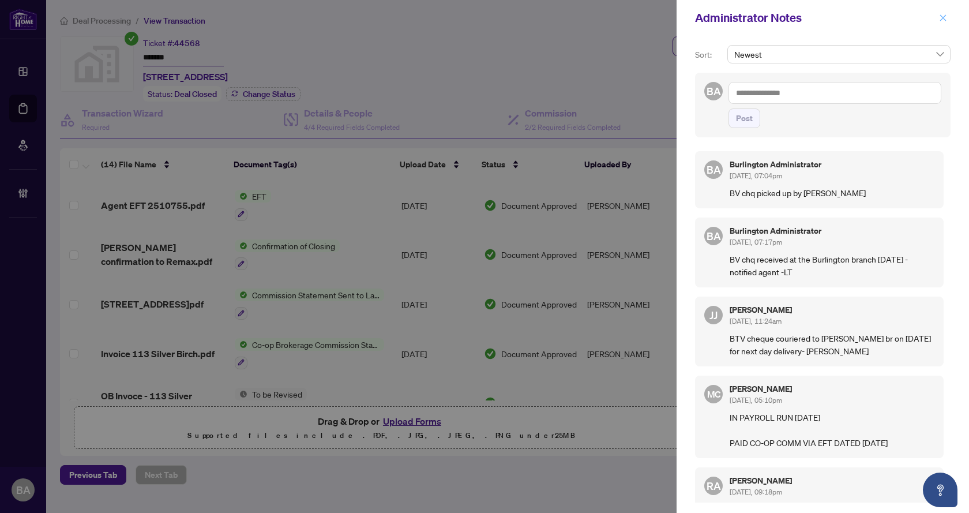
click at [942, 10] on span "button" at bounding box center [943, 18] width 8 height 18
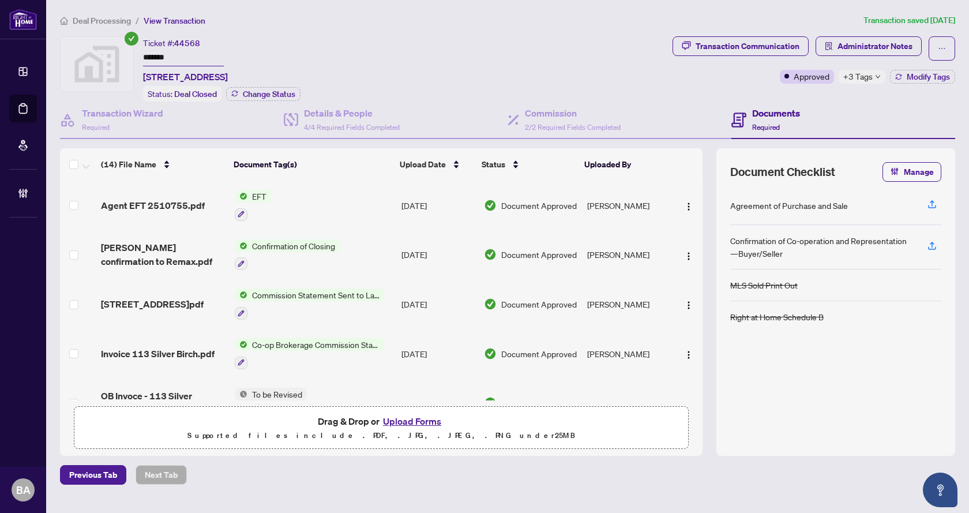
click at [89, 16] on span "Deal Processing" at bounding box center [102, 21] width 58 height 10
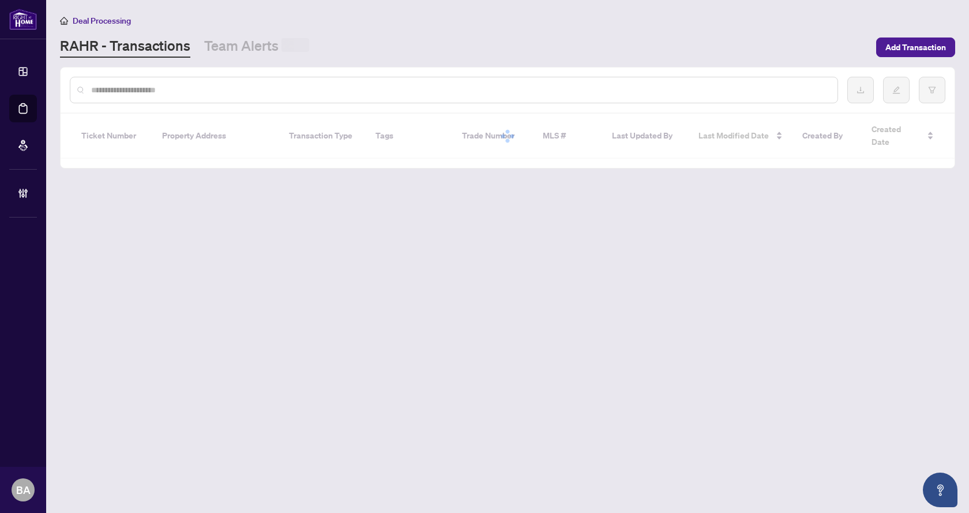
click at [194, 91] on input "text" at bounding box center [460, 90] width 738 height 13
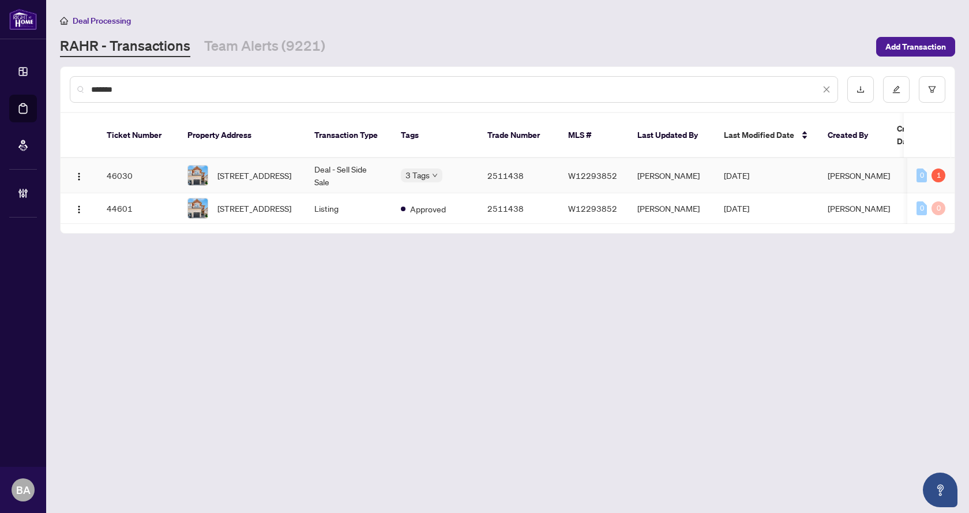
type input "*******"
click at [497, 158] on td "2511438" at bounding box center [518, 175] width 81 height 35
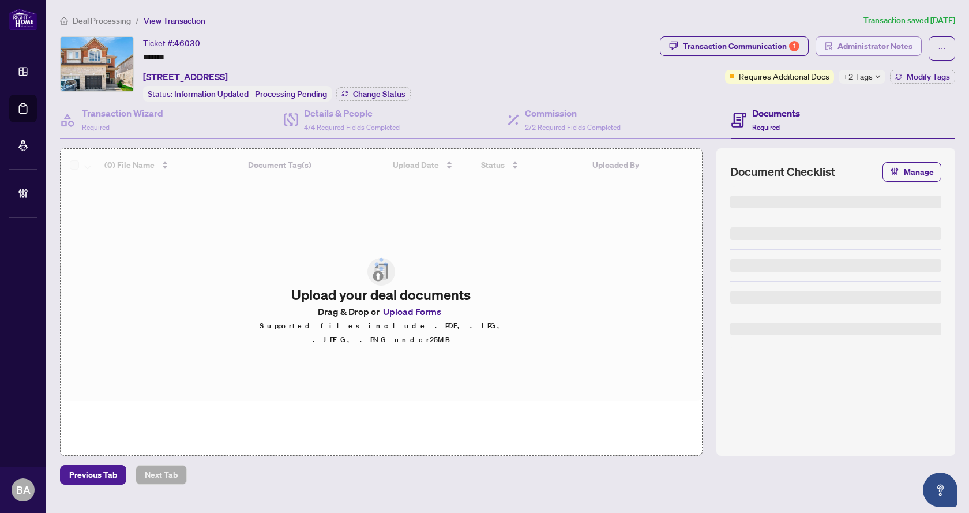
click at [863, 51] on span "Administrator Notes" at bounding box center [875, 46] width 75 height 18
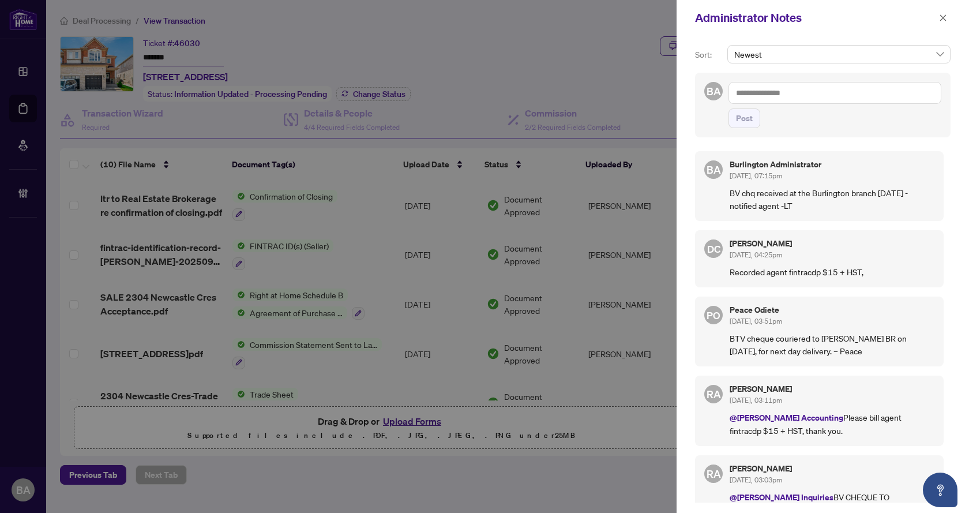
click at [775, 96] on textarea at bounding box center [835, 93] width 213 height 22
paste textarea "**********"
type textarea "**********"
click at [757, 118] on button "Post" at bounding box center [745, 118] width 32 height 20
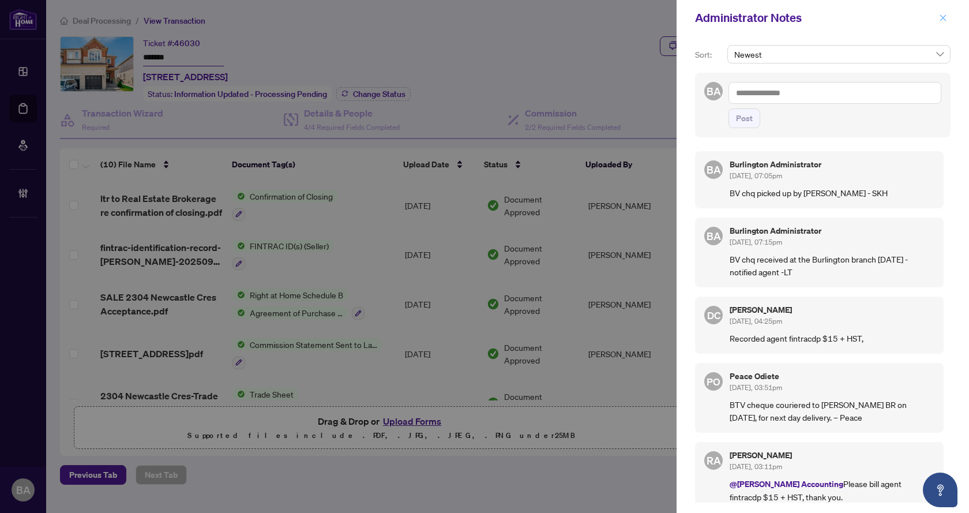
click at [945, 19] on icon "close" at bounding box center [943, 18] width 8 height 8
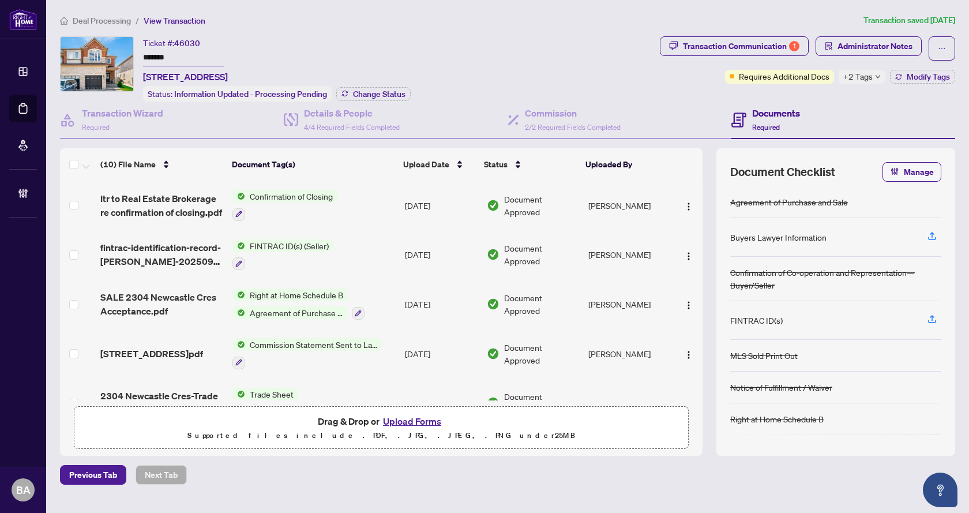
click at [94, 24] on span "Deal Processing" at bounding box center [102, 21] width 58 height 10
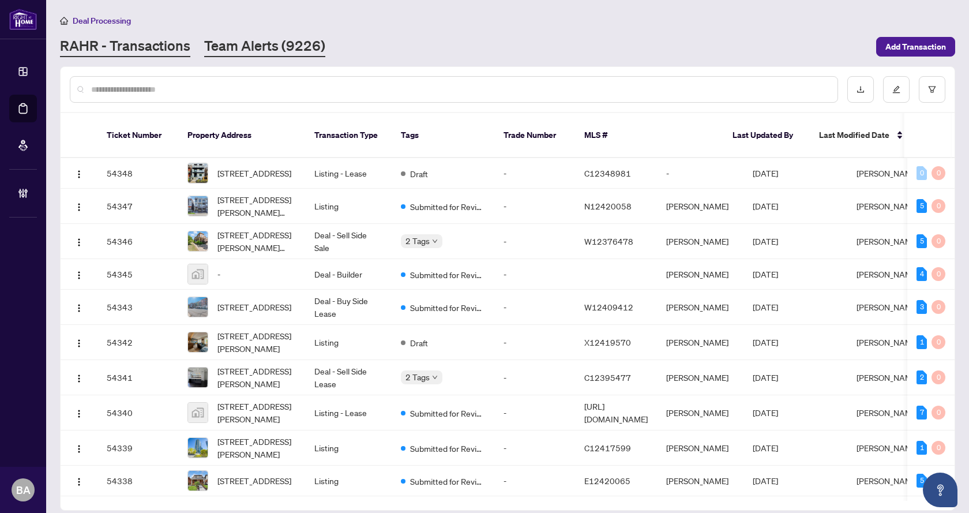
click at [272, 49] on link "Team Alerts (9226)" at bounding box center [264, 46] width 121 height 21
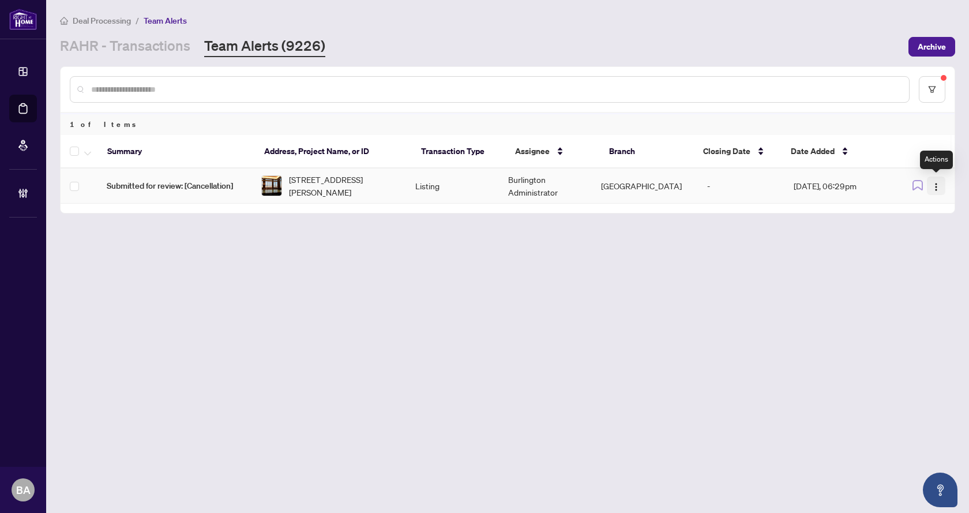
click at [939, 184] on img "button" at bounding box center [936, 186] width 9 height 9
click at [909, 245] on span "Complete Item" at bounding box center [907, 245] width 59 height 13
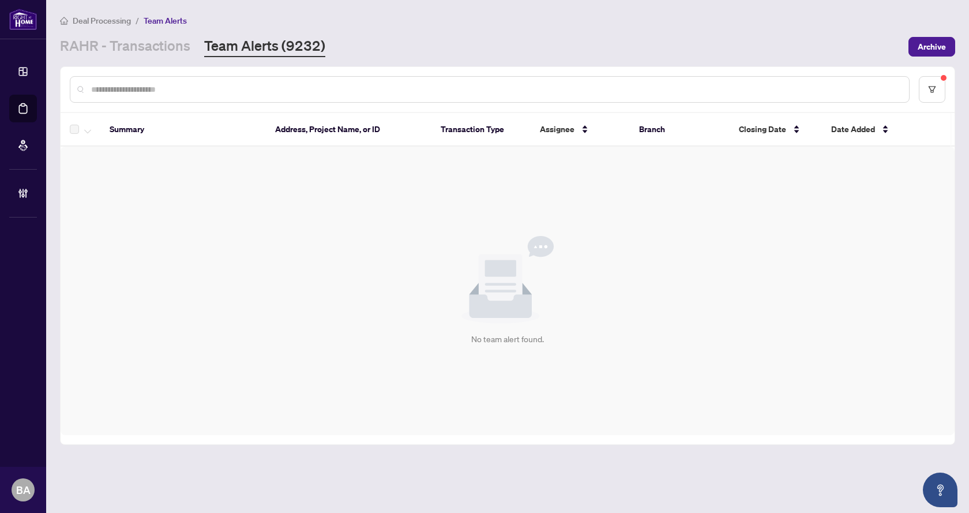
click at [592, 497] on main "Deal Processing / Team Alerts [PERSON_NAME] - Transactions Team Alerts (9232) A…" at bounding box center [507, 256] width 923 height 513
